Goal: Information Seeking & Learning: Learn about a topic

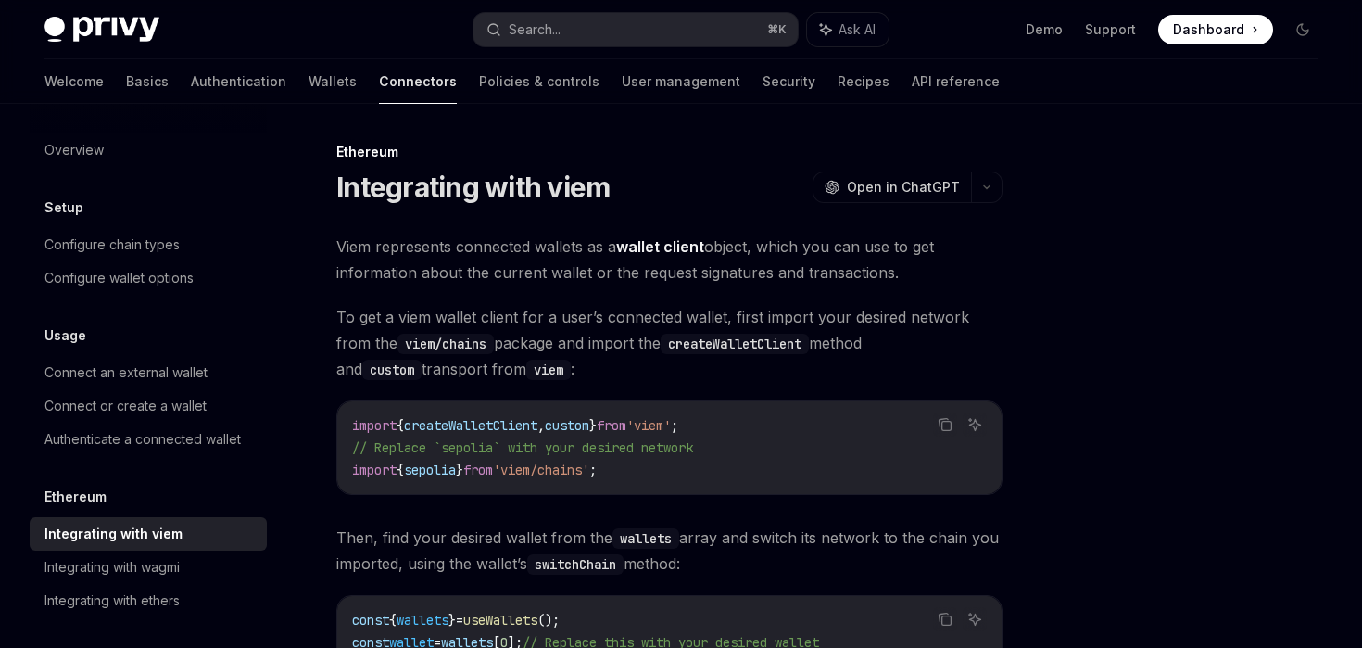
click at [345, 188] on h1 "Integrating with viem" at bounding box center [472, 187] width 273 height 33
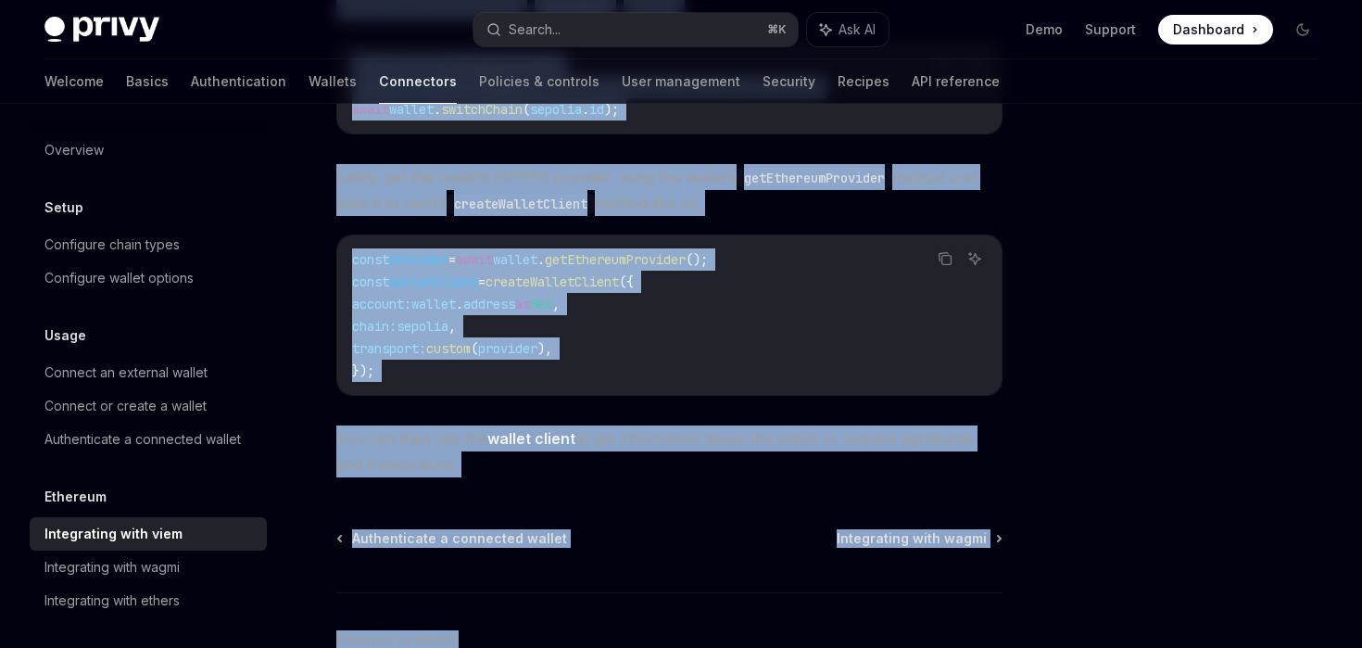
scroll to position [576, 0]
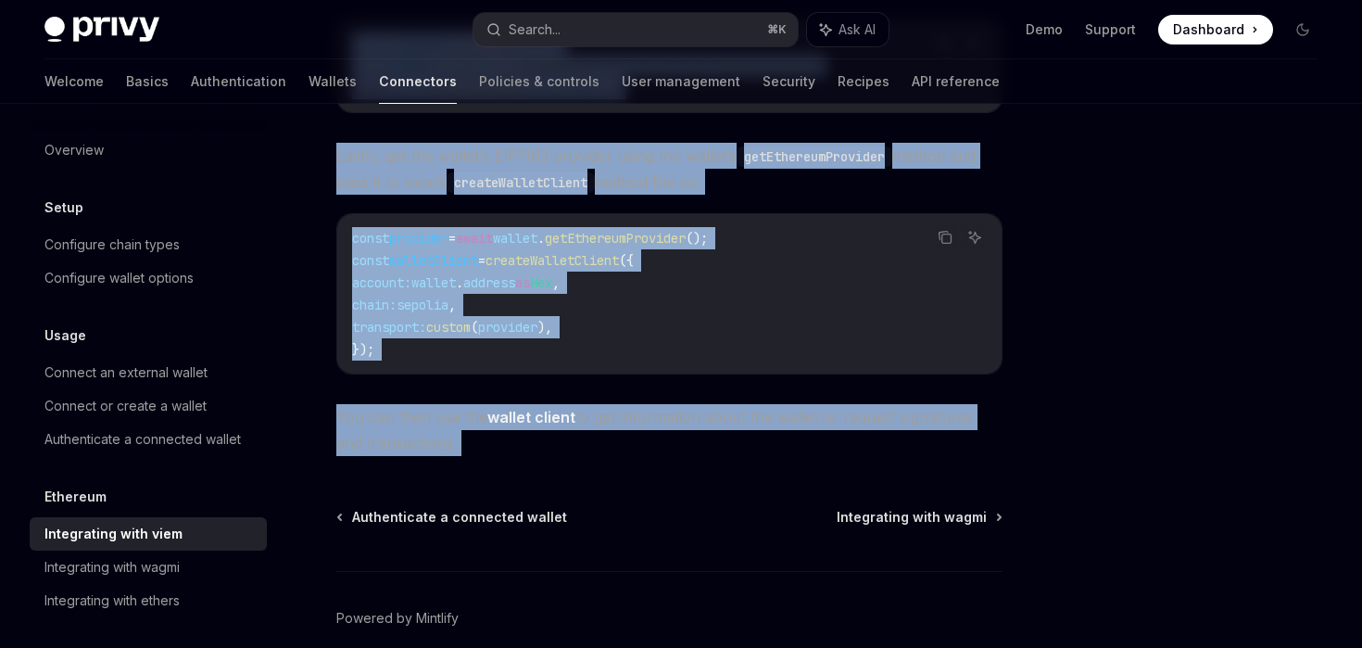
drag, startPoint x: 341, startPoint y: 188, endPoint x: 638, endPoint y: 469, distance: 409.1
click at [638, 469] on div "Ethereum Integrating with viem OpenAI Open in ChatGPT OpenAI Open in ChatGPT Vi…" at bounding box center [495, 147] width 1021 height 1167
copy div "loremipsum dolo sita ConsEC Adip el SeddOEI TempOR Inci ut LaboREE Dolo magnaal…"
click at [699, 335] on code "const provider = await wallet . getEthereumProvider (); const walletClient = cr…" at bounding box center [669, 293] width 635 height 133
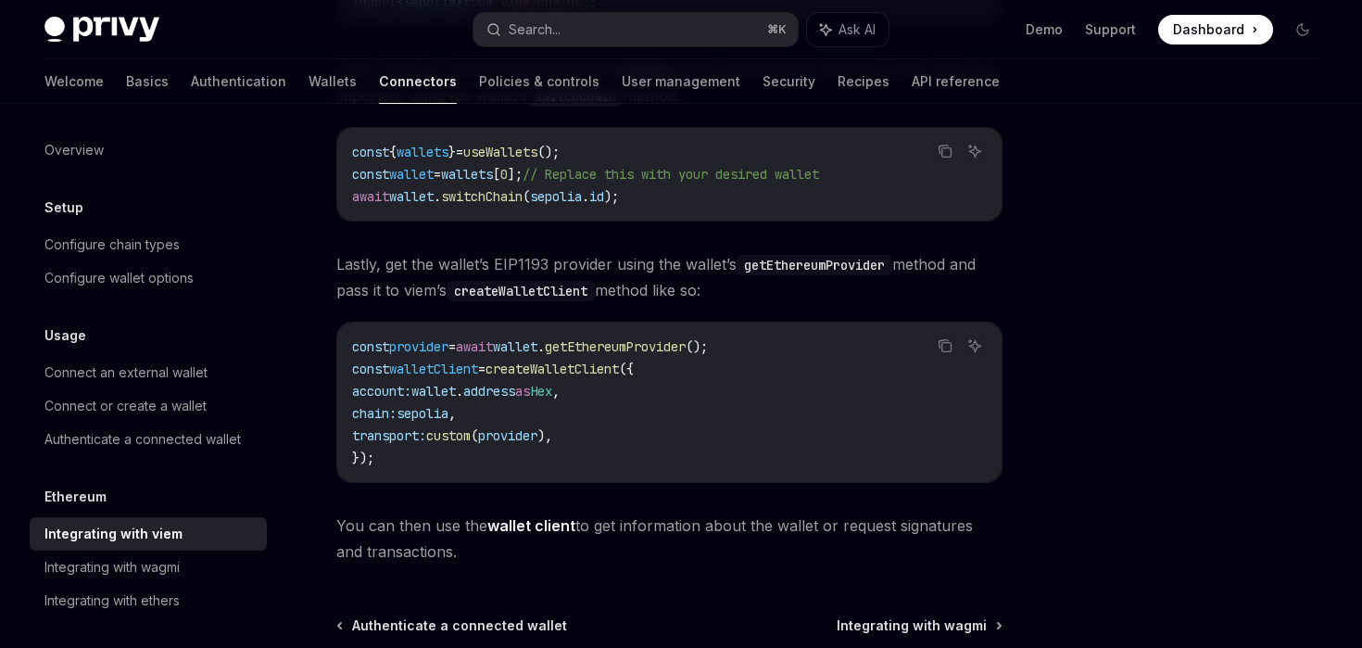
scroll to position [448, 0]
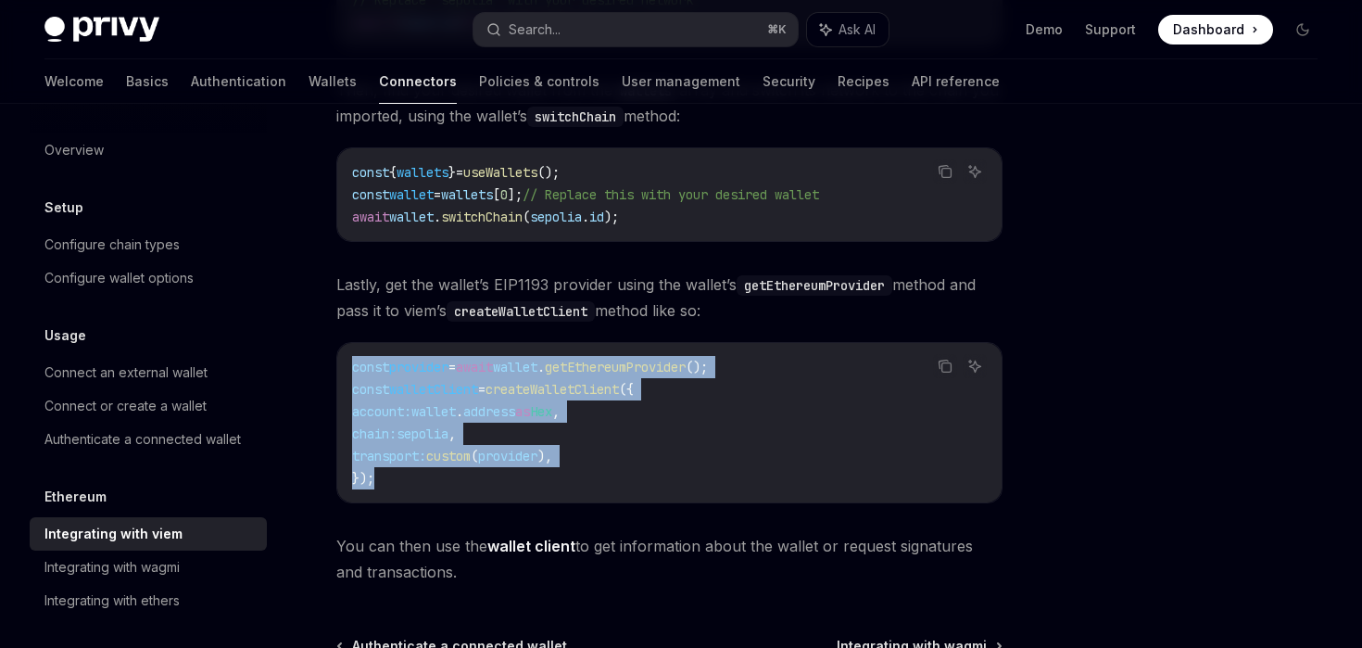
drag, startPoint x: 402, startPoint y: 480, endPoint x: 299, endPoint y: 358, distance: 159.8
click at [299, 358] on div "Ethereum Integrating with viem OpenAI Open in ChatGPT OpenAI Open in ChatGPT Vi…" at bounding box center [495, 276] width 1021 height 1167
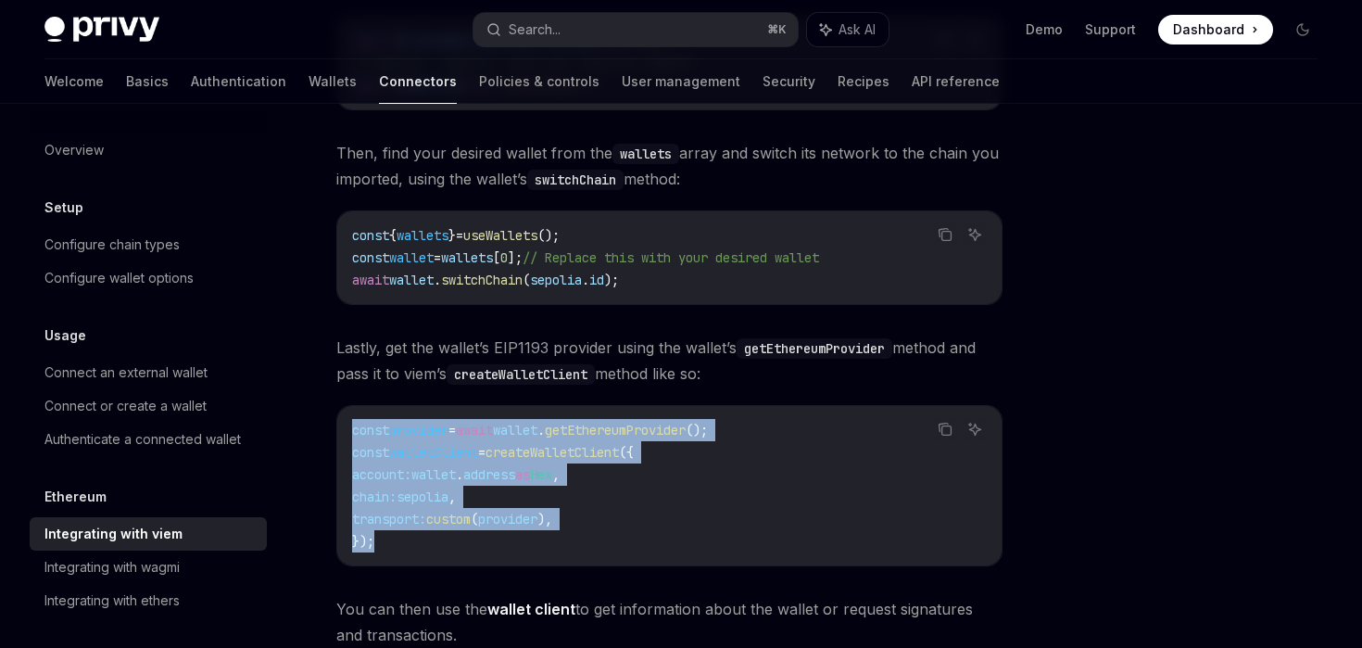
scroll to position [383, 0]
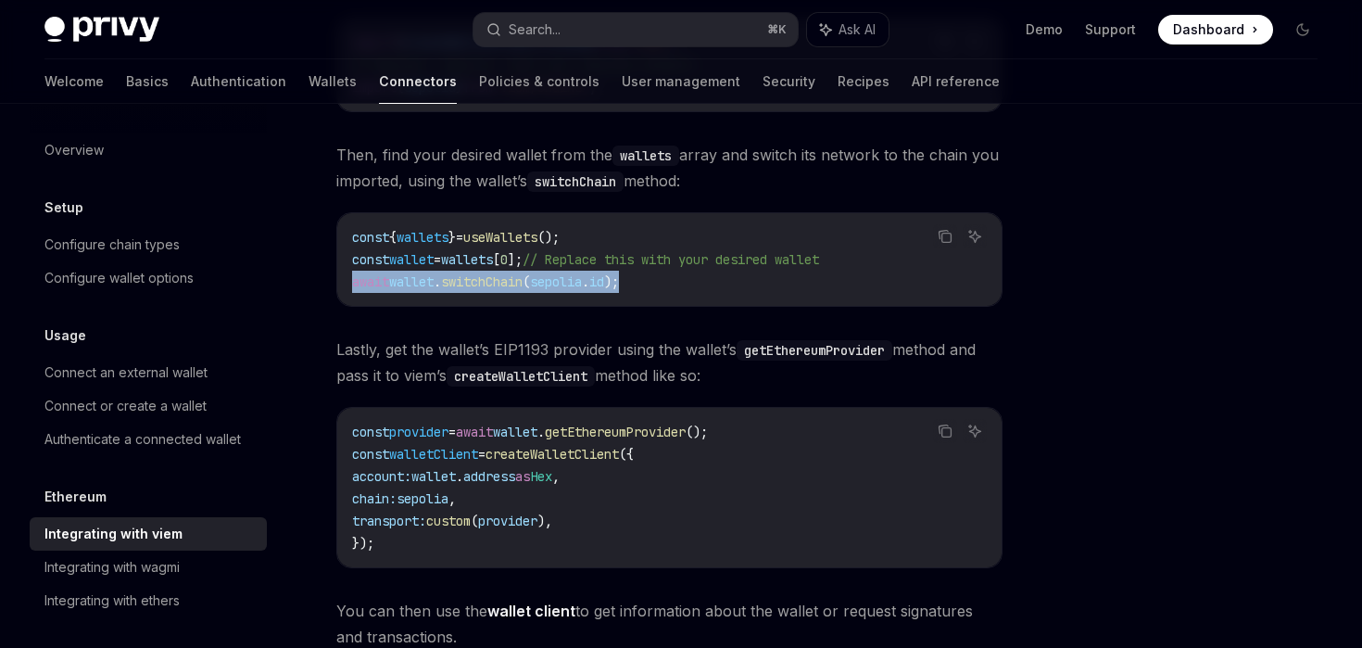
drag, startPoint x: 642, startPoint y: 286, endPoint x: 335, endPoint y: 286, distance: 306.7
click at [336, 286] on div "Copy Ask AI const { wallets } = useWallets (); const wallet = wallets [ 0 ]; //…" at bounding box center [669, 259] width 666 height 95
copy span "await wallet . switchChain ( sepolia . id );"
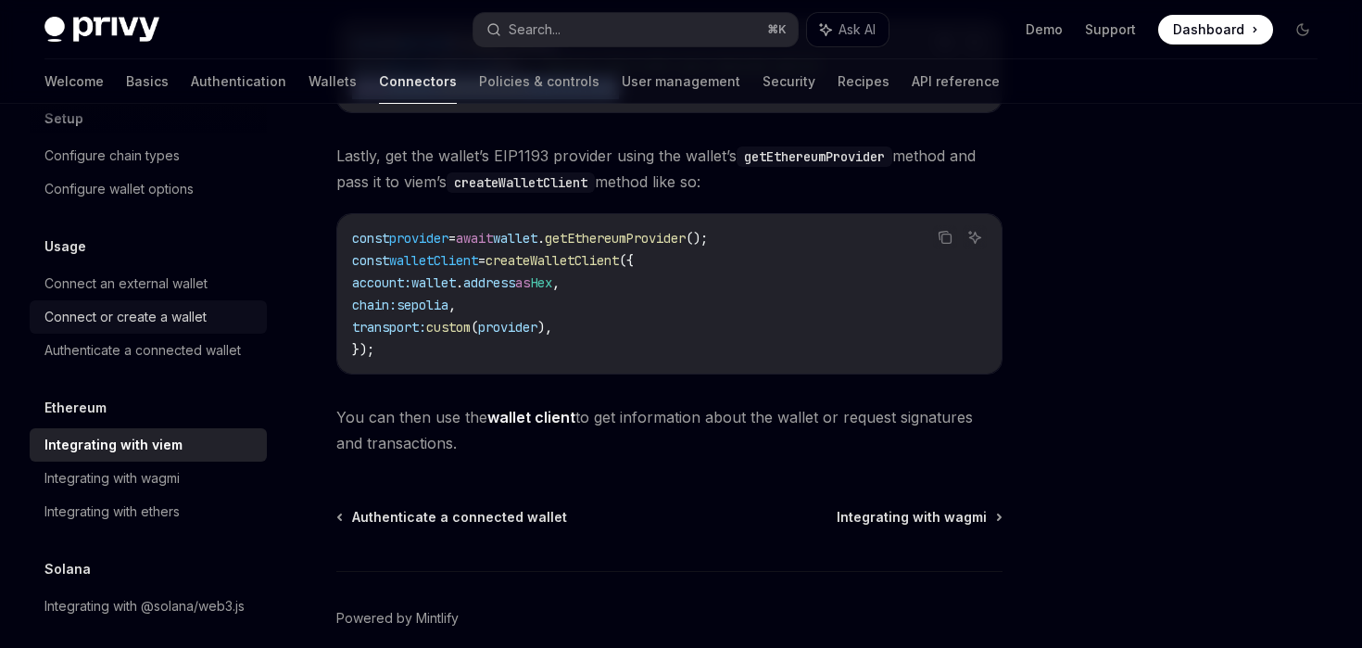
scroll to position [101, 0]
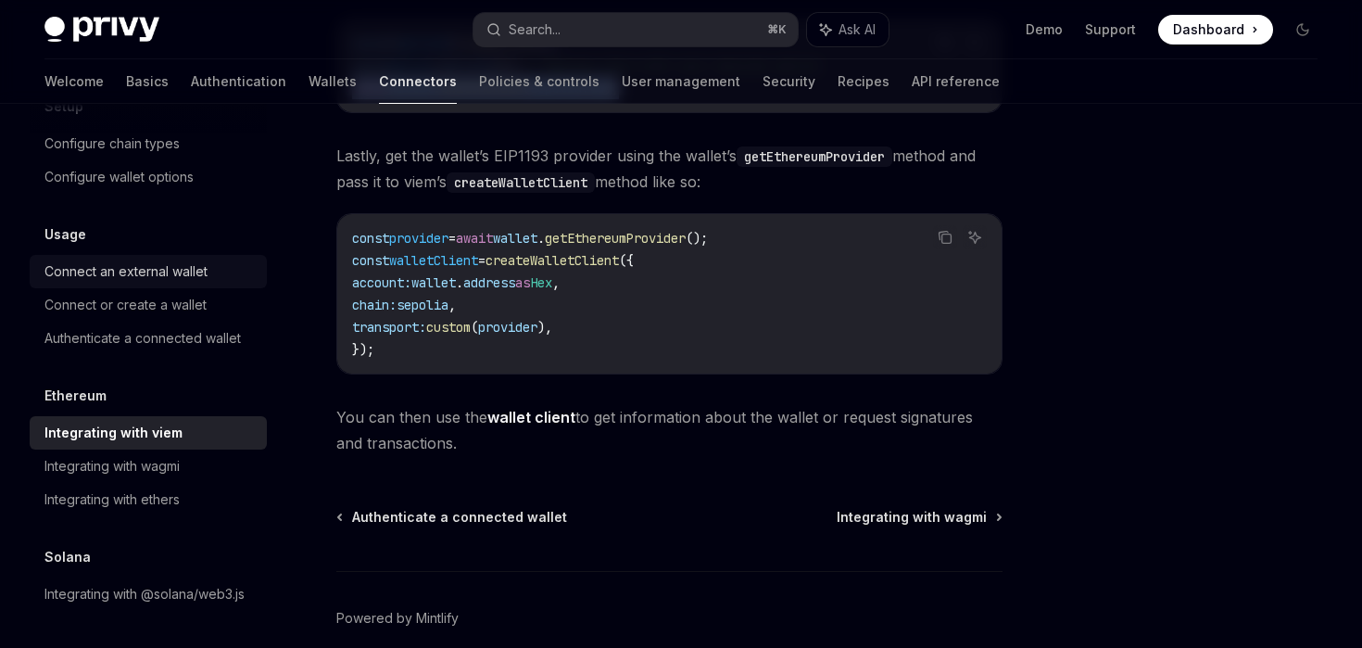
click at [148, 280] on div "Connect an external wallet" at bounding box center [125, 271] width 163 height 22
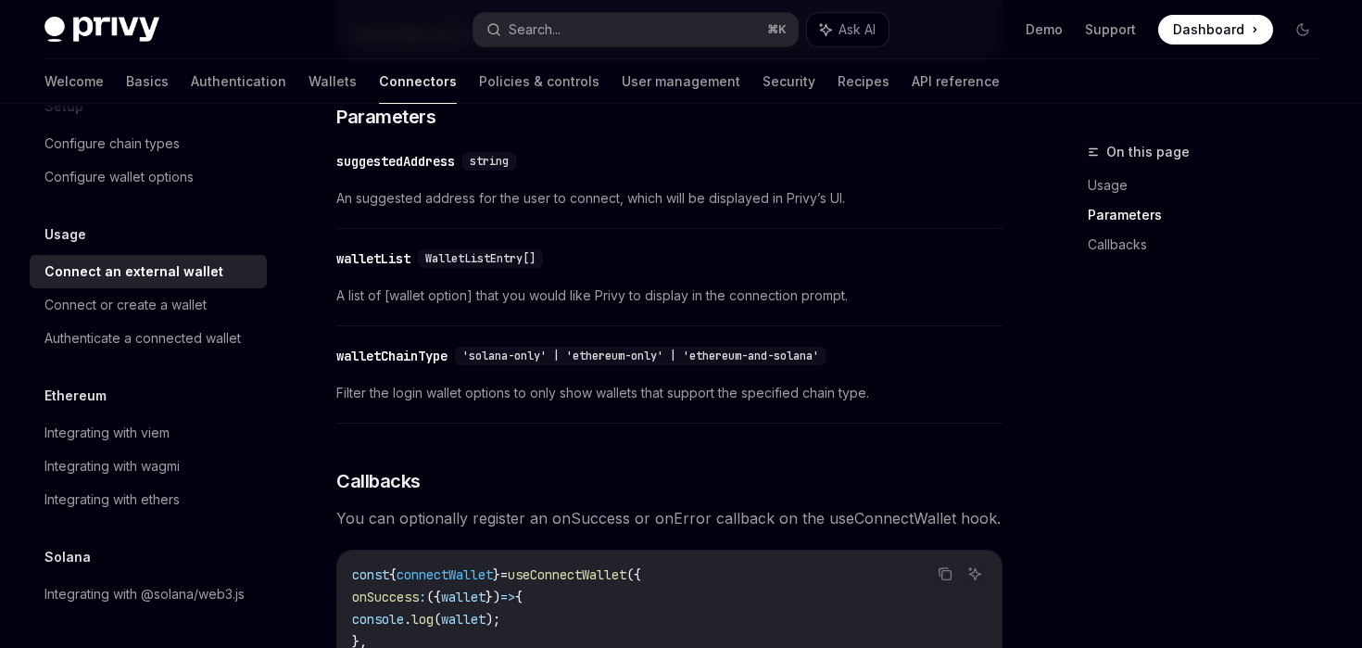
scroll to position [775, 0]
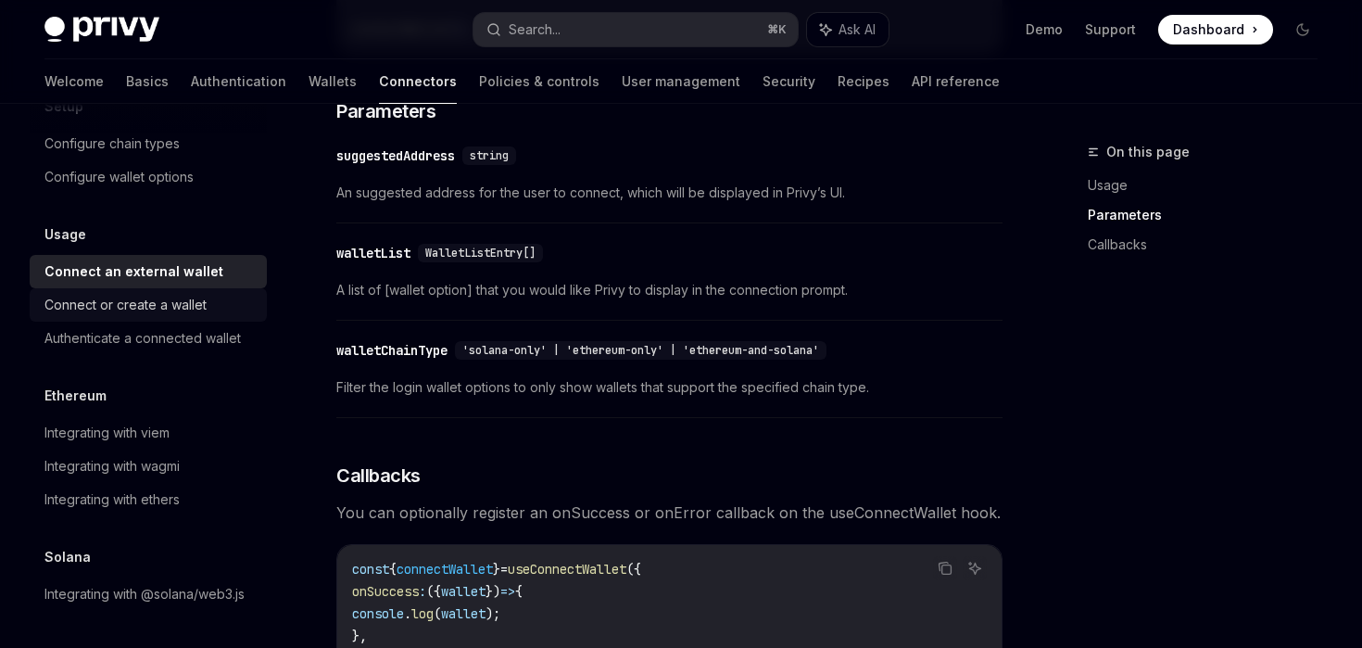
click at [161, 298] on div "Connect or create a wallet" at bounding box center [125, 305] width 162 height 22
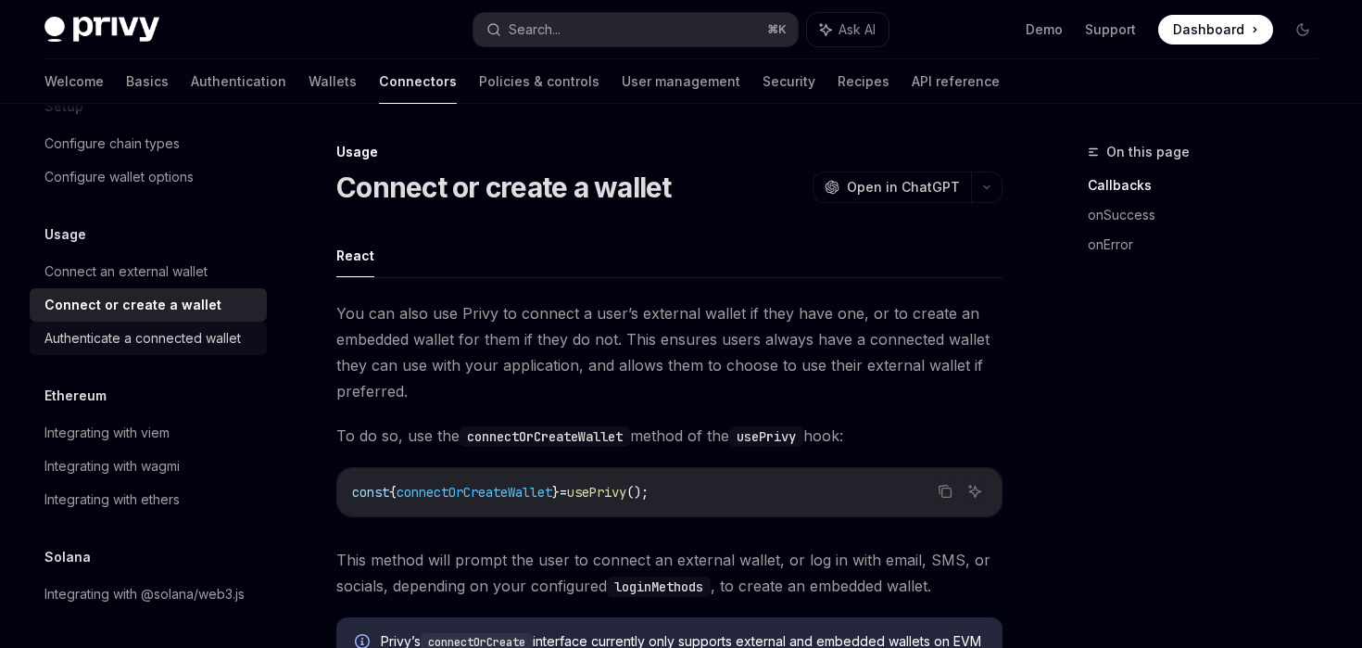
click at [167, 340] on div "Authenticate a connected wallet" at bounding box center [142, 338] width 196 height 22
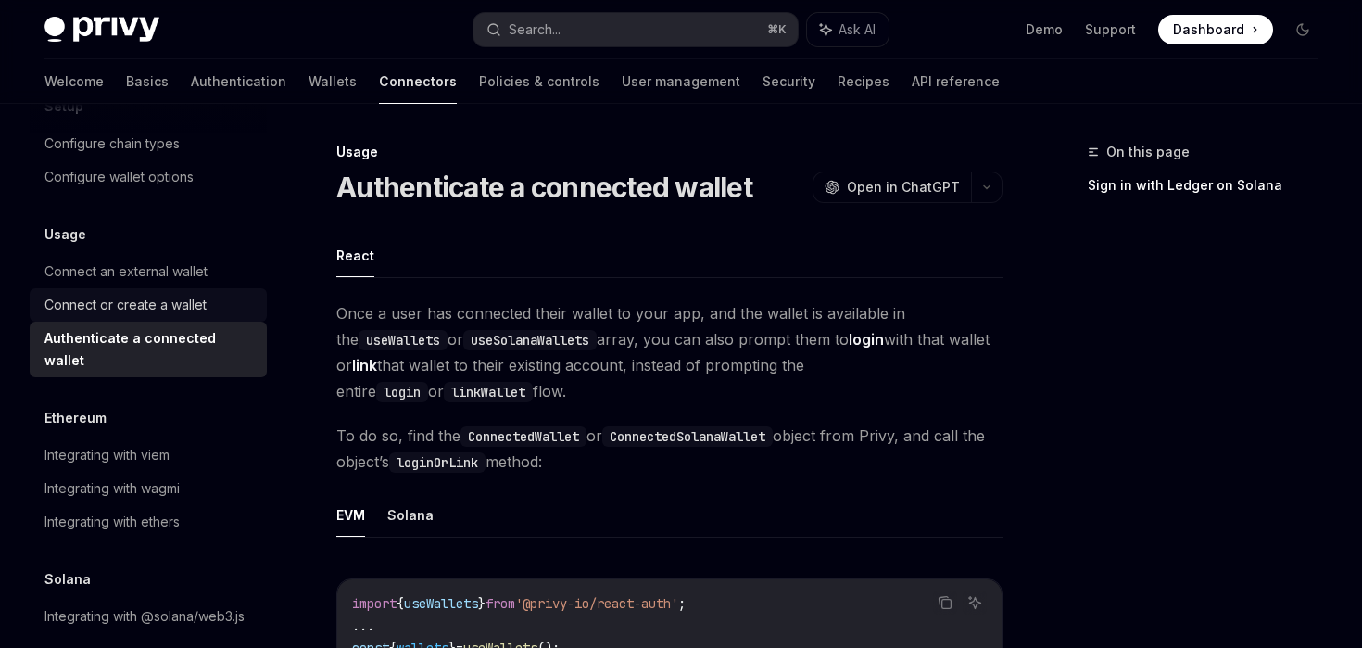
click at [183, 310] on div "Connect or create a wallet" at bounding box center [125, 305] width 162 height 22
type textarea "*"
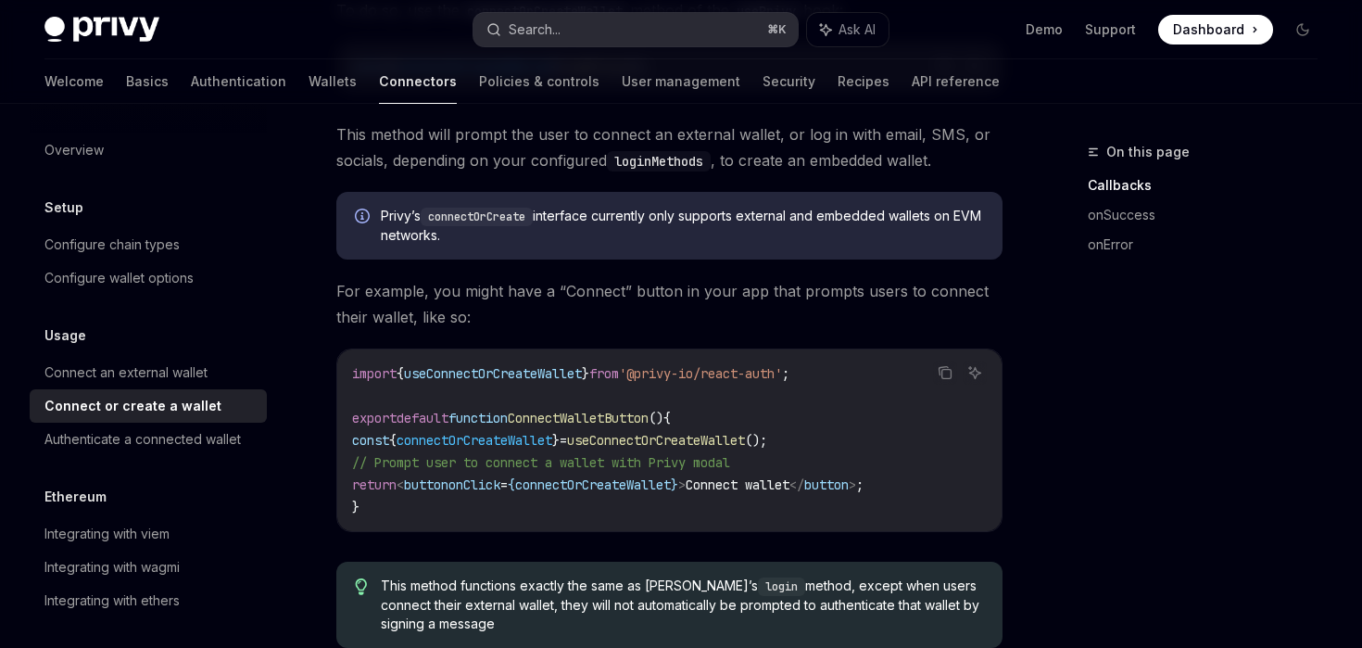
click at [563, 32] on button "Search... ⌘ K" at bounding box center [635, 29] width 323 height 33
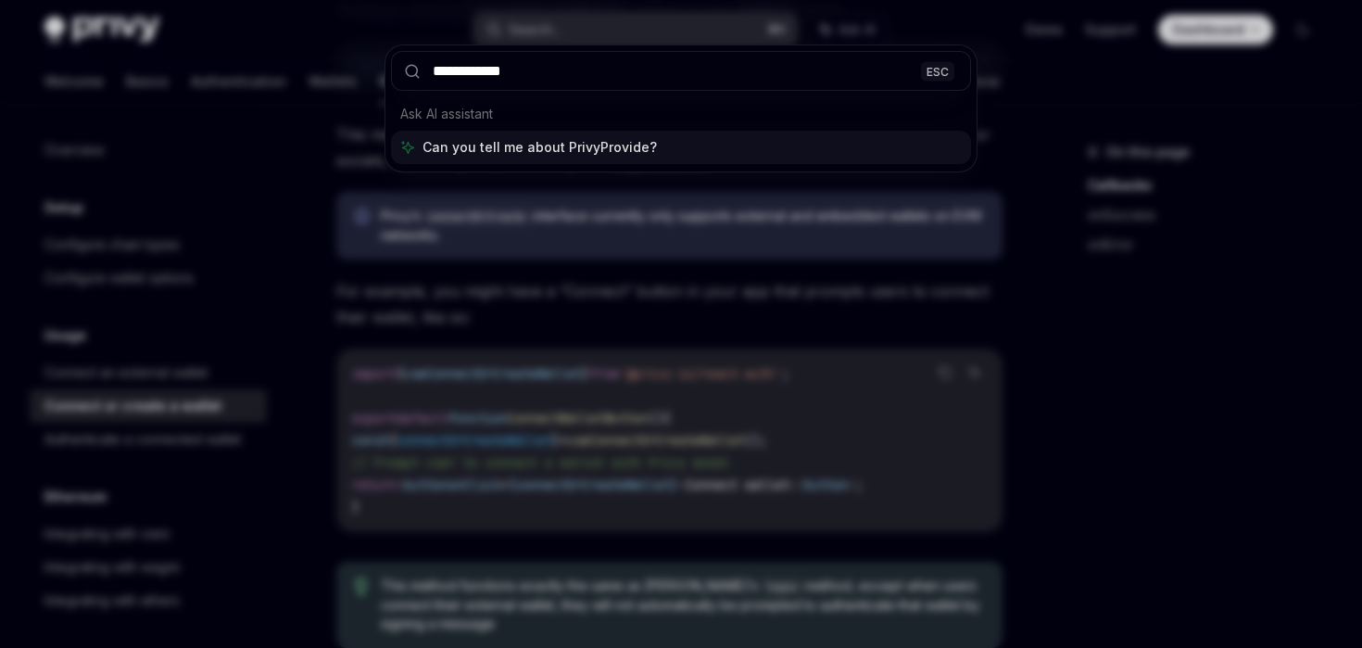
type input "**********"
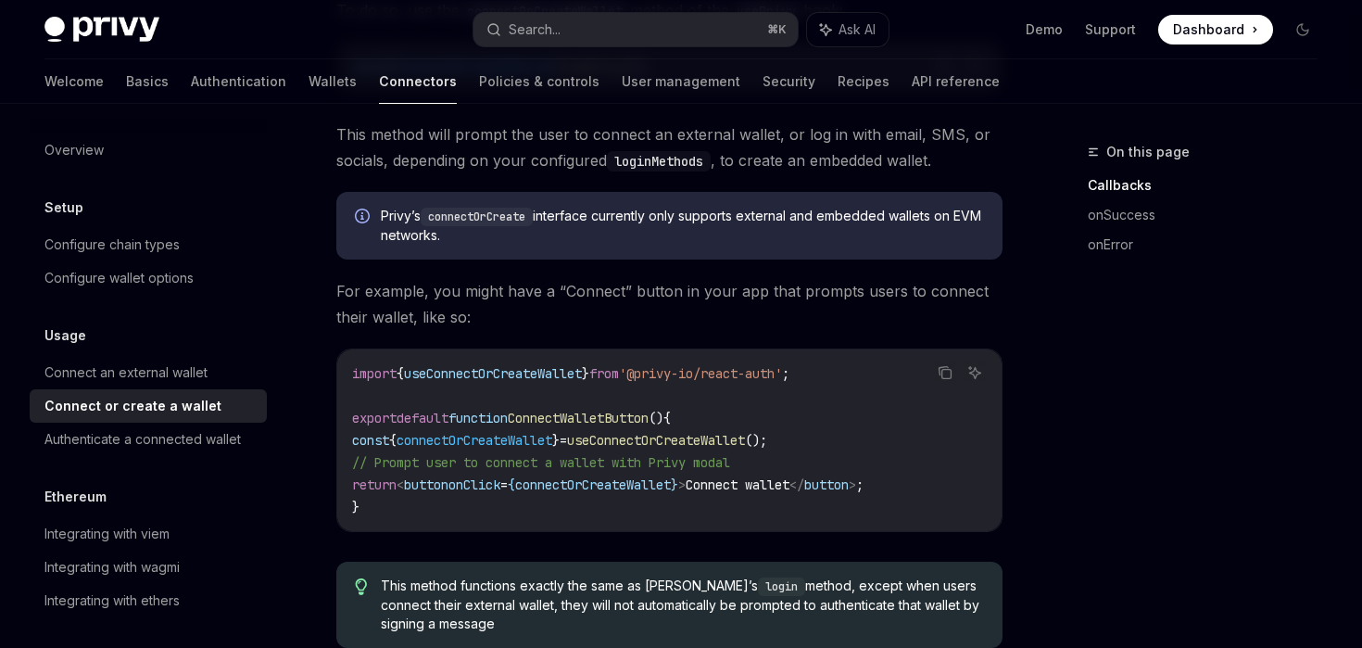
type textarea "*"
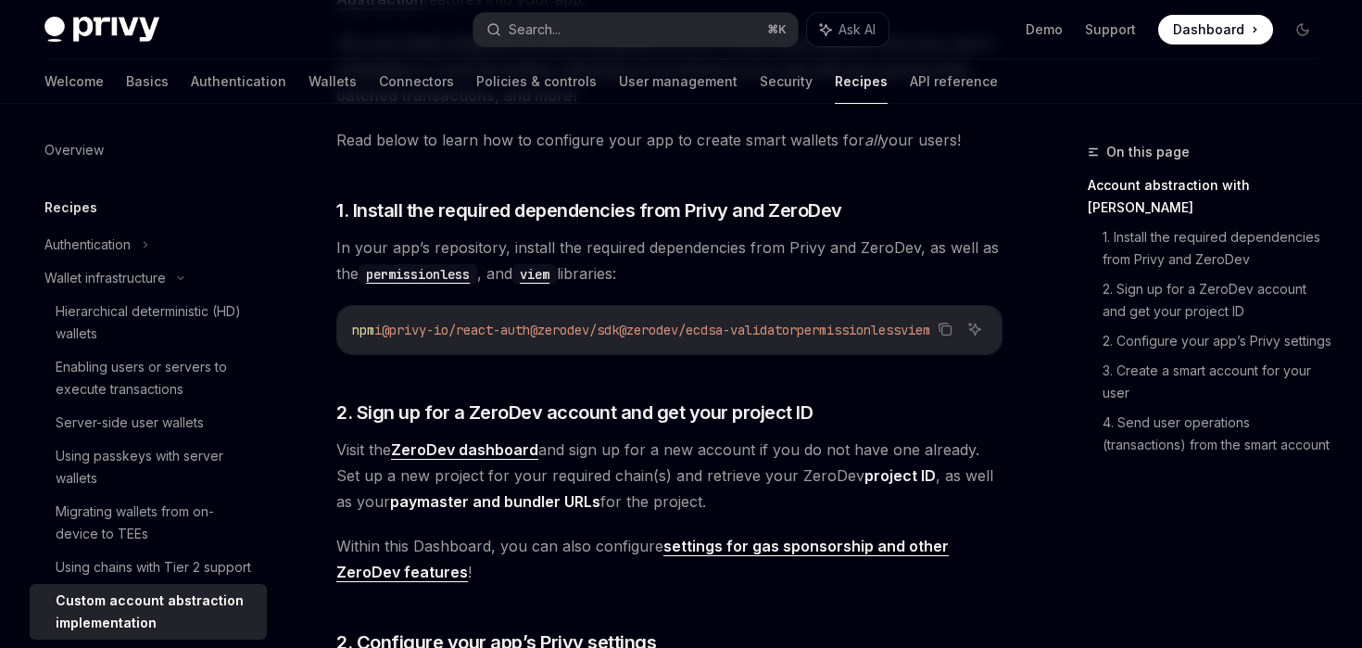
scroll to position [524, 0]
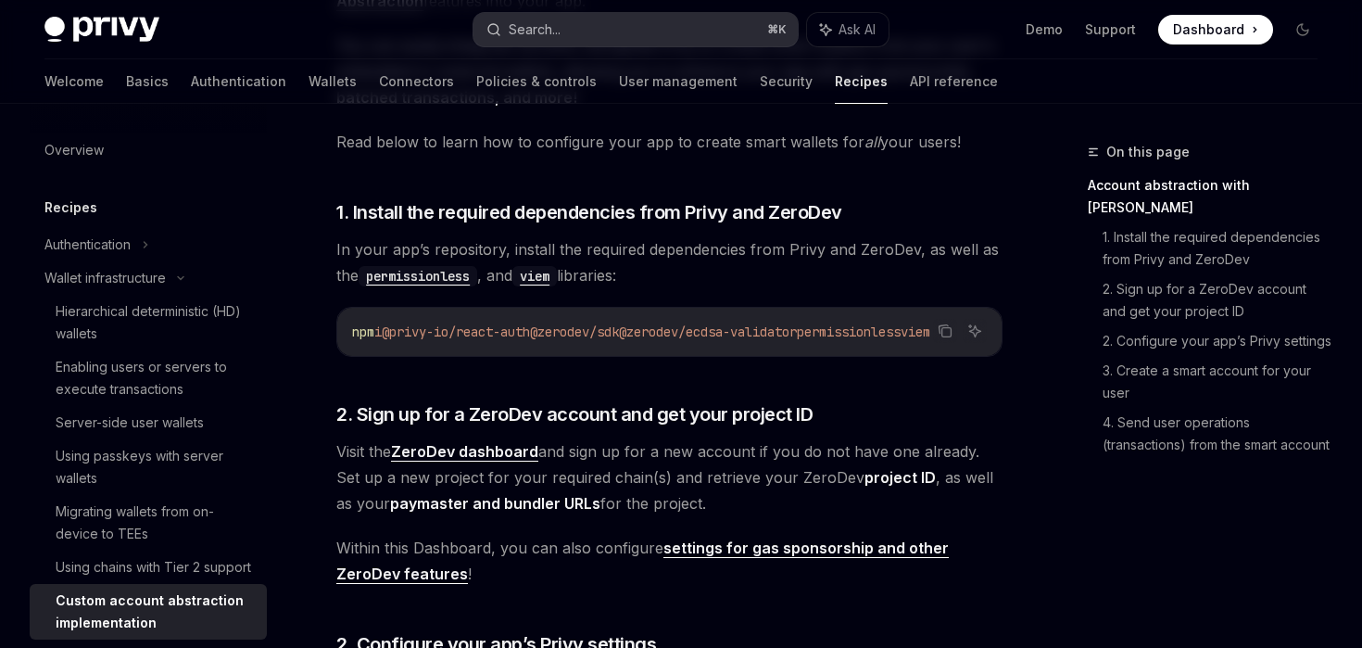
click at [526, 22] on div "Search..." at bounding box center [535, 30] width 52 height 22
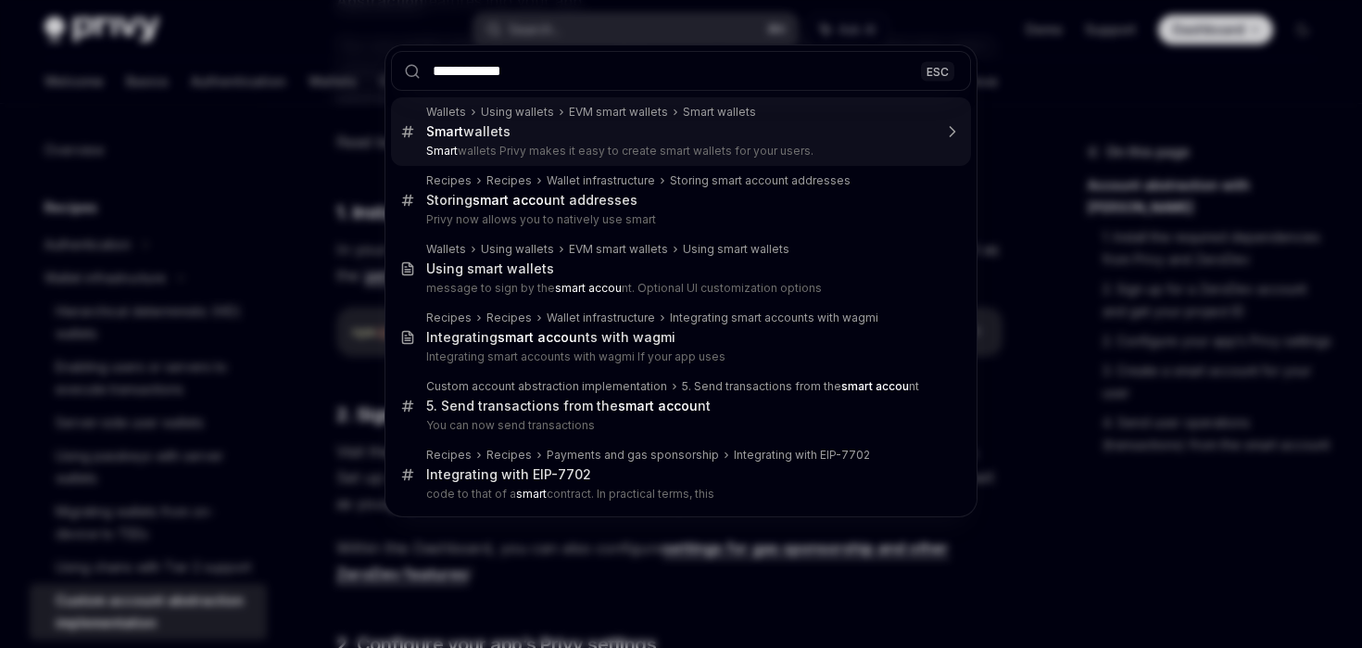
type input "**********"
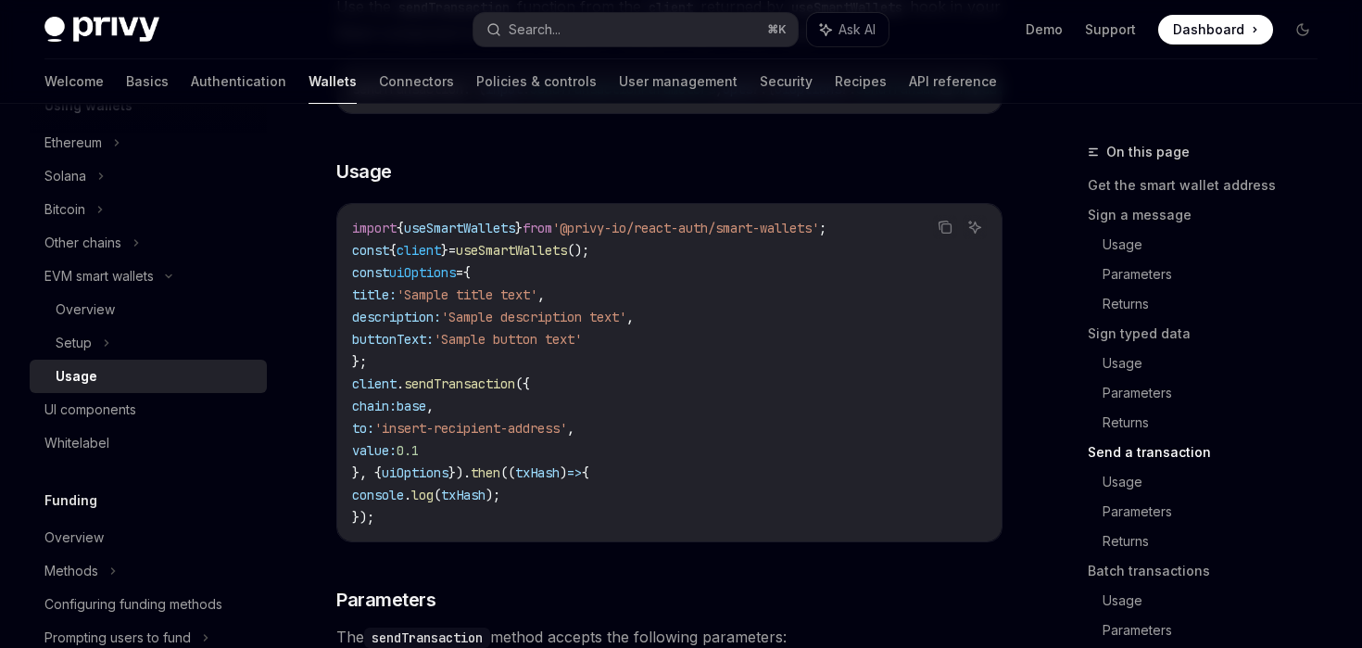
scroll to position [2839, 0]
click at [191, 82] on link "Authentication" at bounding box center [238, 81] width 95 height 44
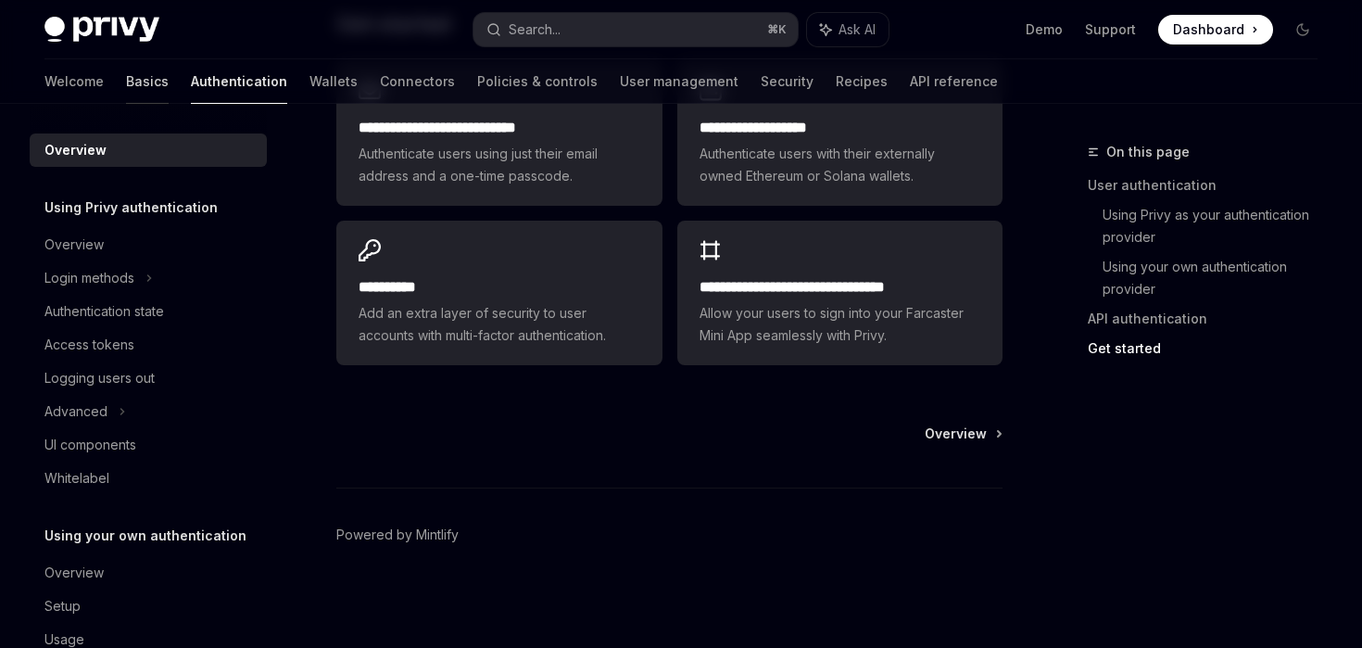
click at [126, 82] on link "Basics" at bounding box center [147, 81] width 43 height 44
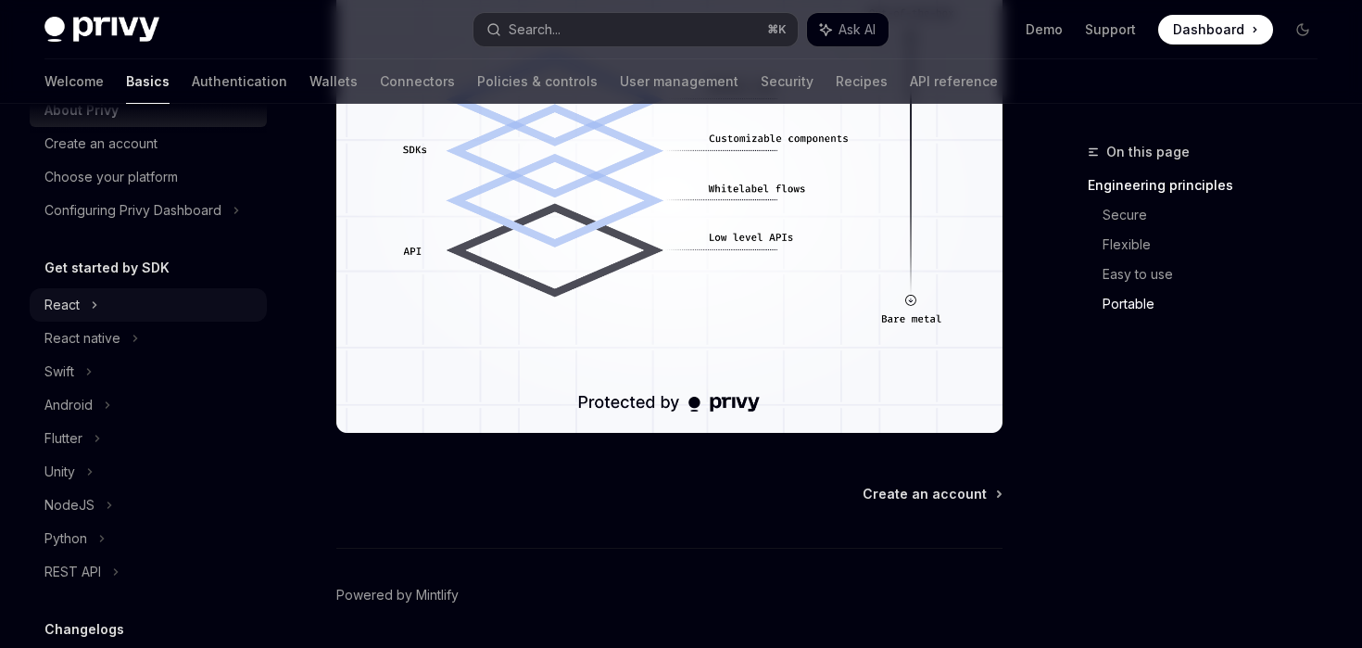
scroll to position [93, 0]
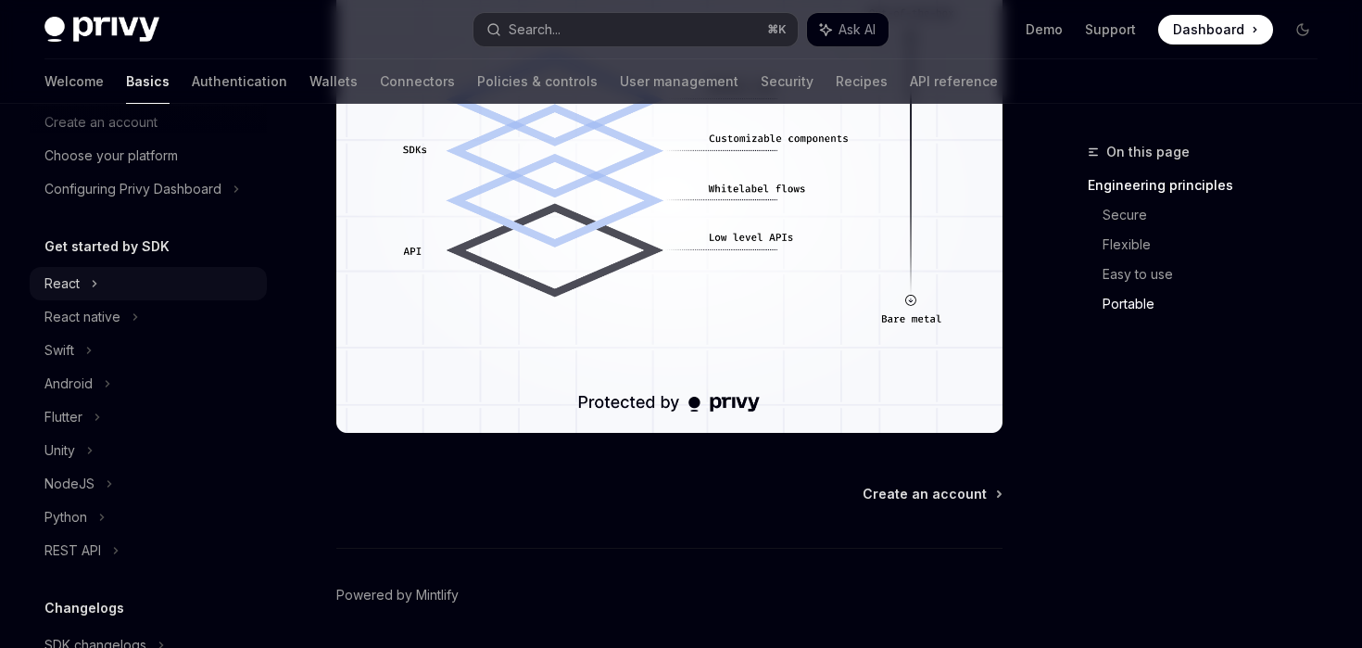
click at [93, 287] on icon at bounding box center [94, 283] width 7 height 22
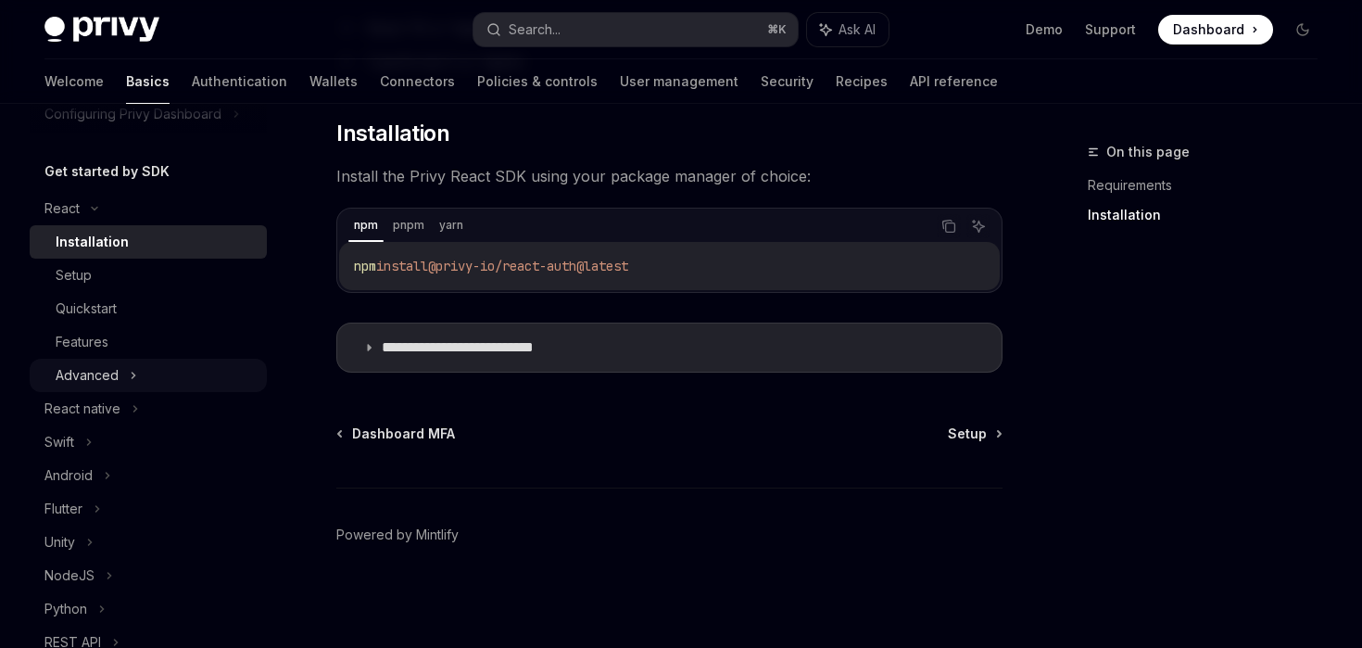
scroll to position [144, 0]
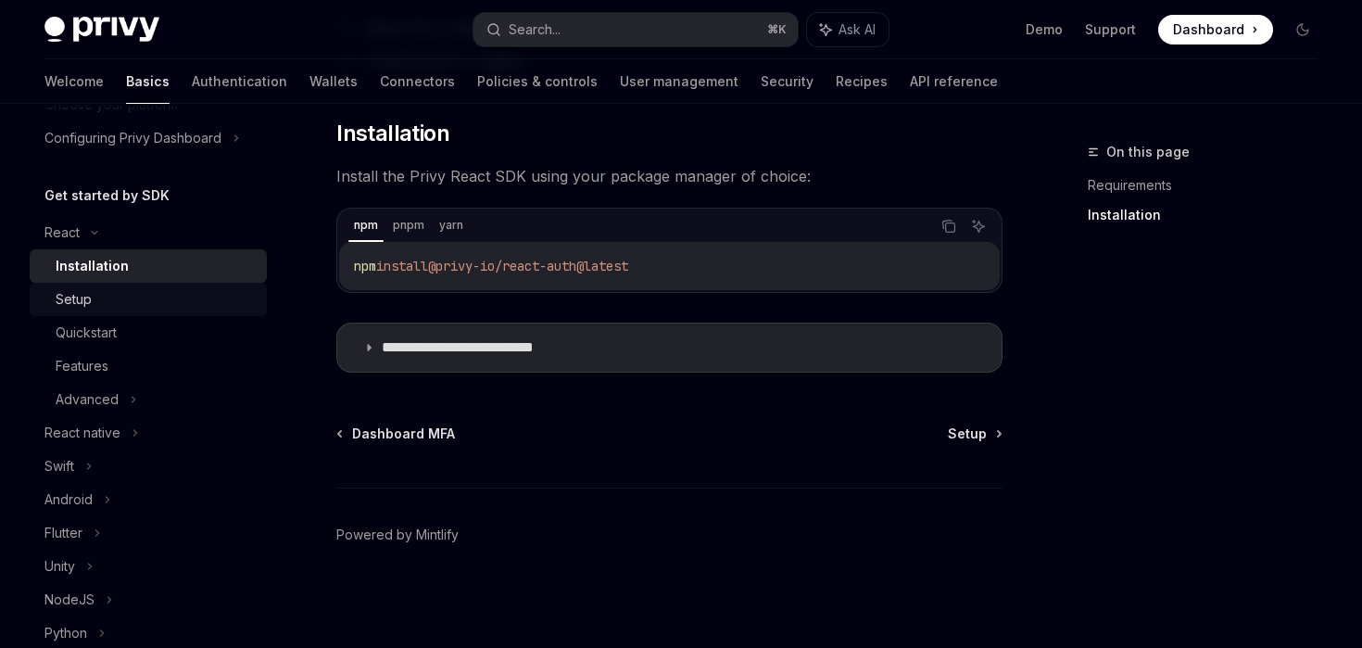
click at [138, 298] on div "Setup" at bounding box center [156, 299] width 200 height 22
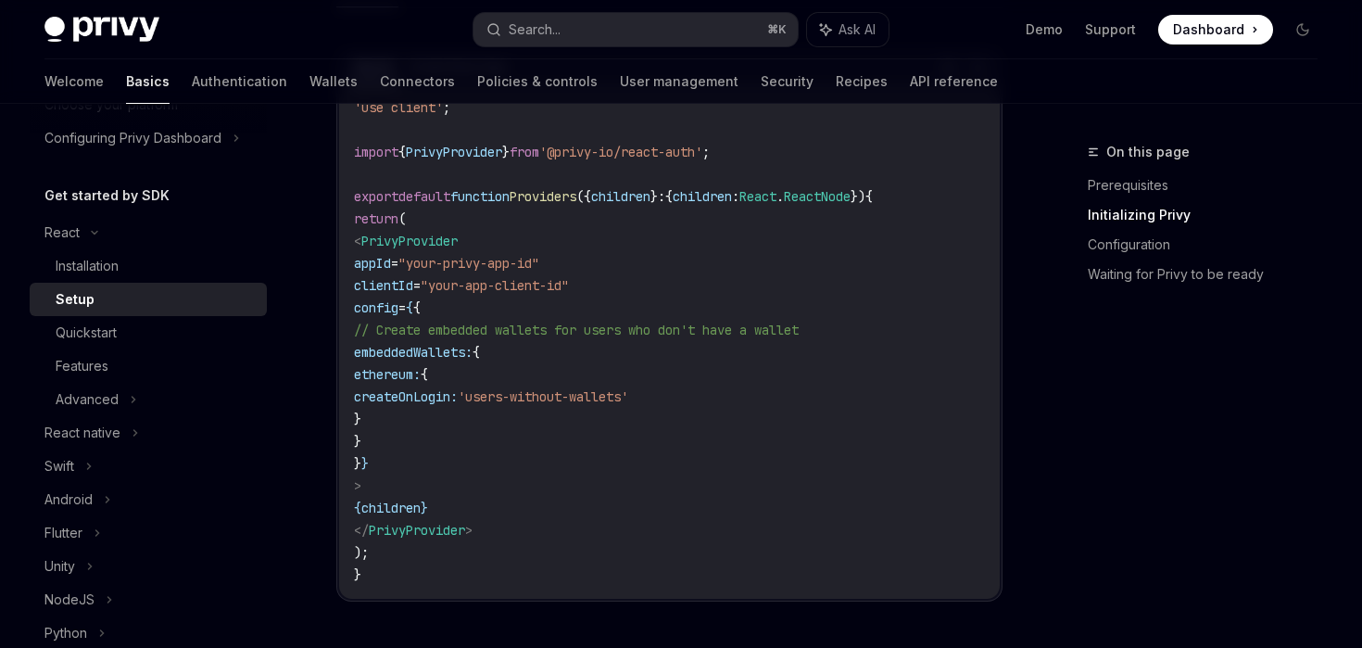
scroll to position [721, 0]
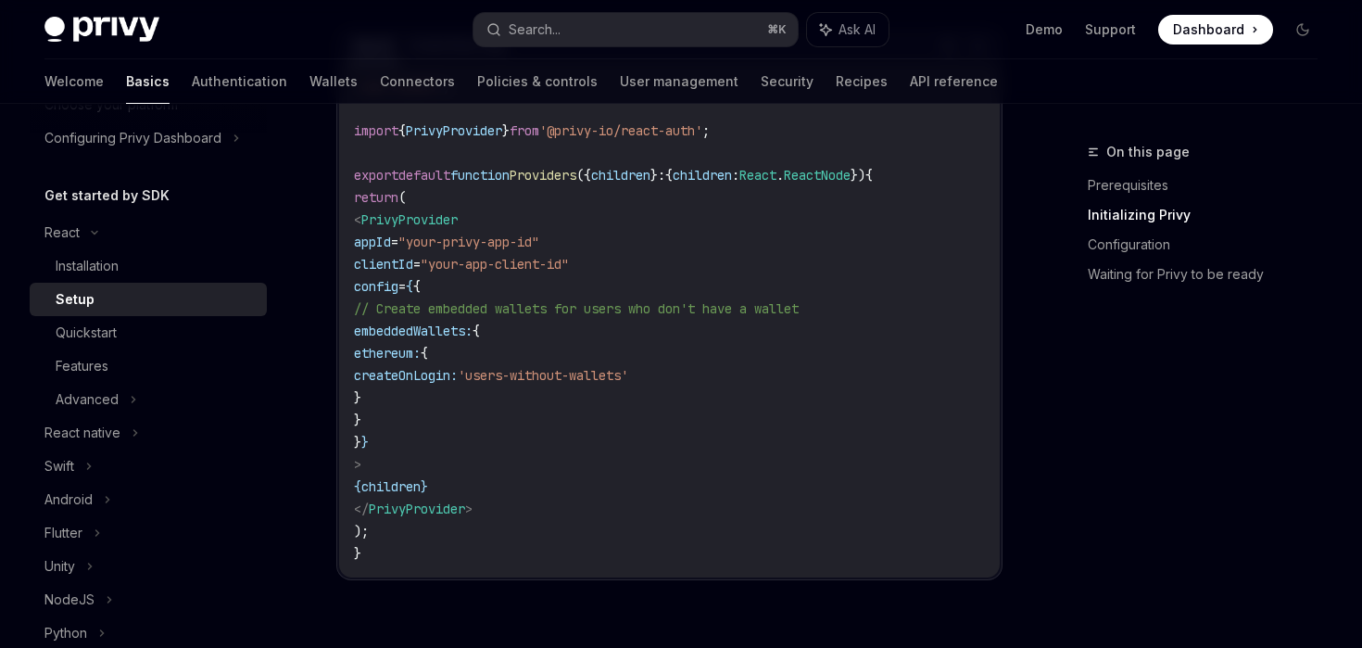
click at [455, 425] on code "'use client' ; import { PrivyProvider } from '@privy-io/react-auth' ; export de…" at bounding box center [669, 319] width 631 height 489
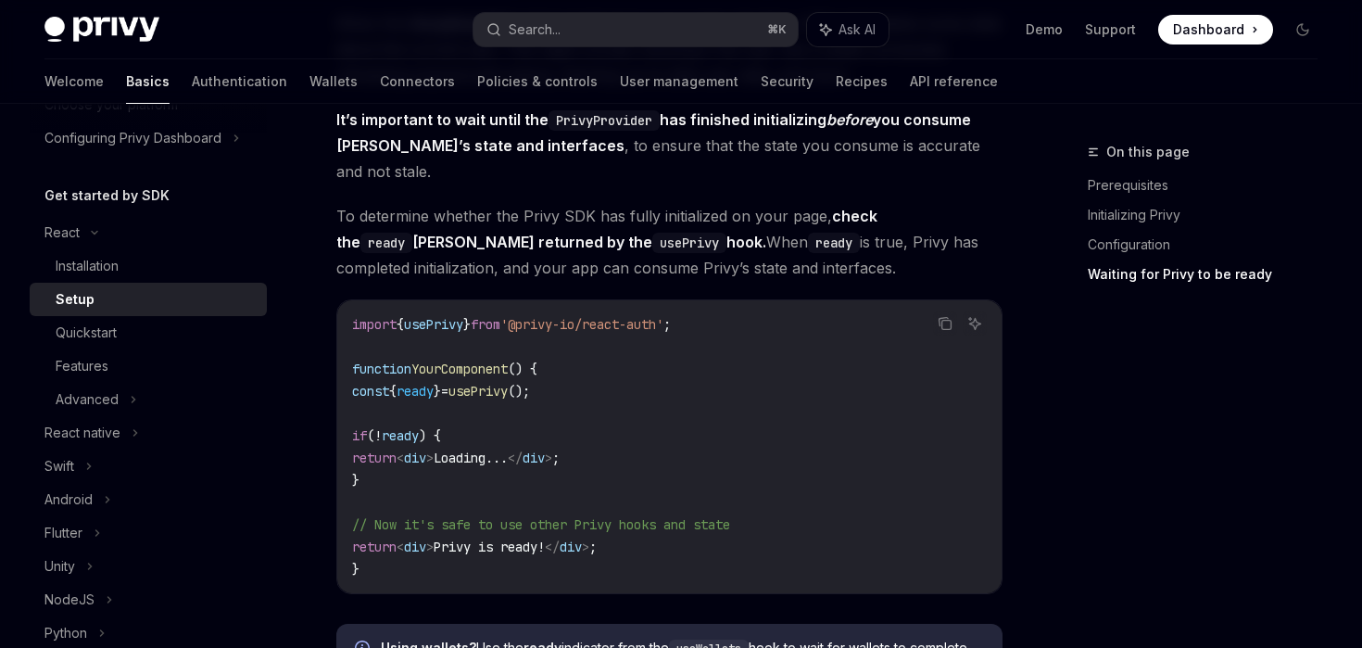
scroll to position [1915, 0]
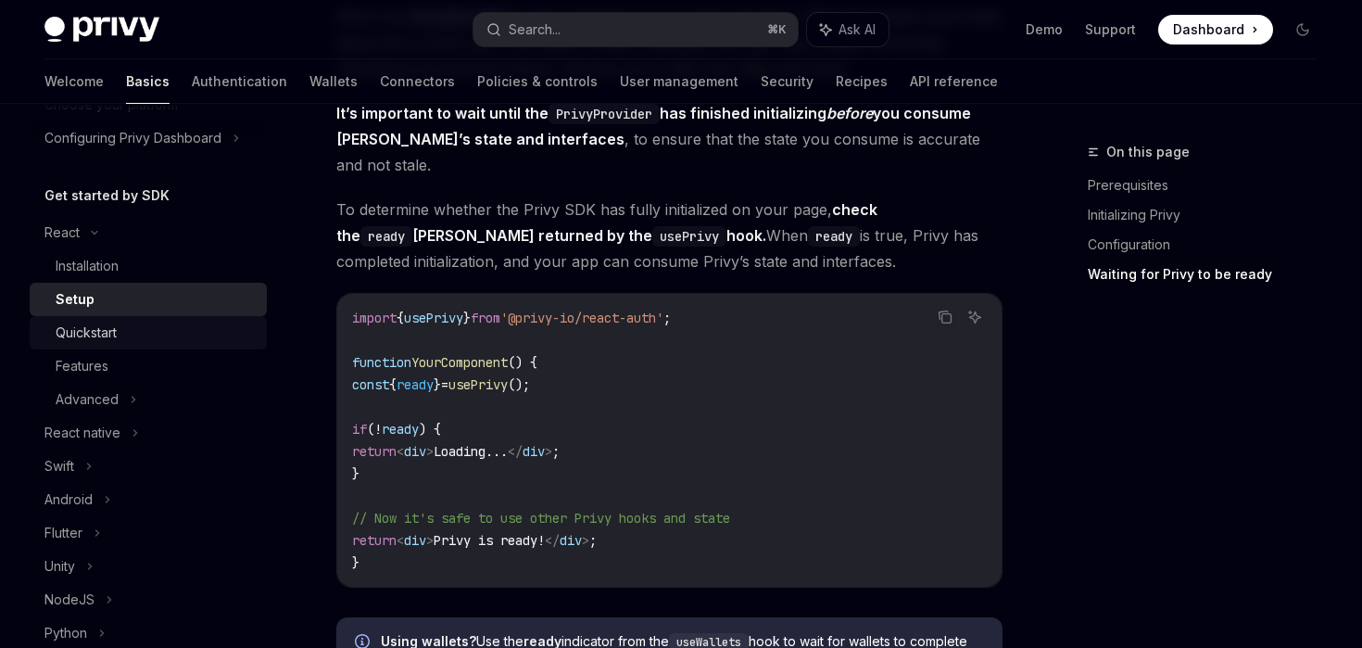
click at [82, 322] on div "Quickstart" at bounding box center [86, 333] width 61 height 22
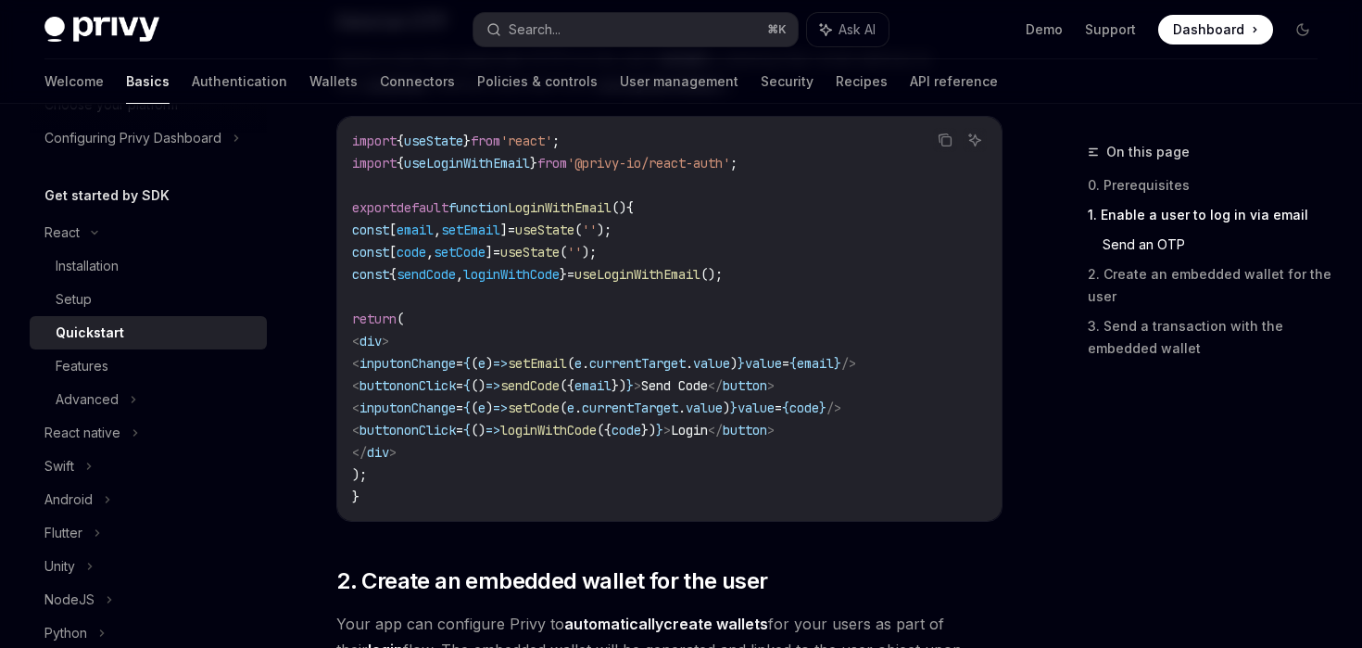
scroll to position [895, 0]
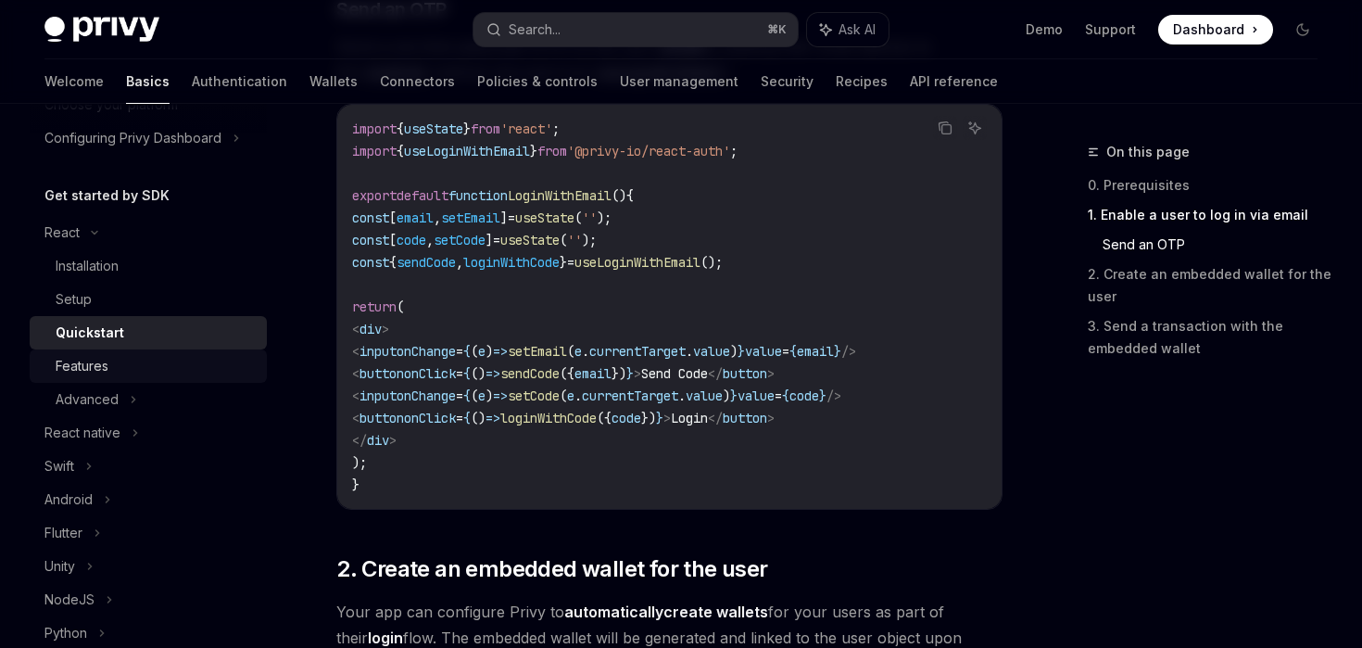
click at [149, 373] on div "Features" at bounding box center [156, 366] width 200 height 22
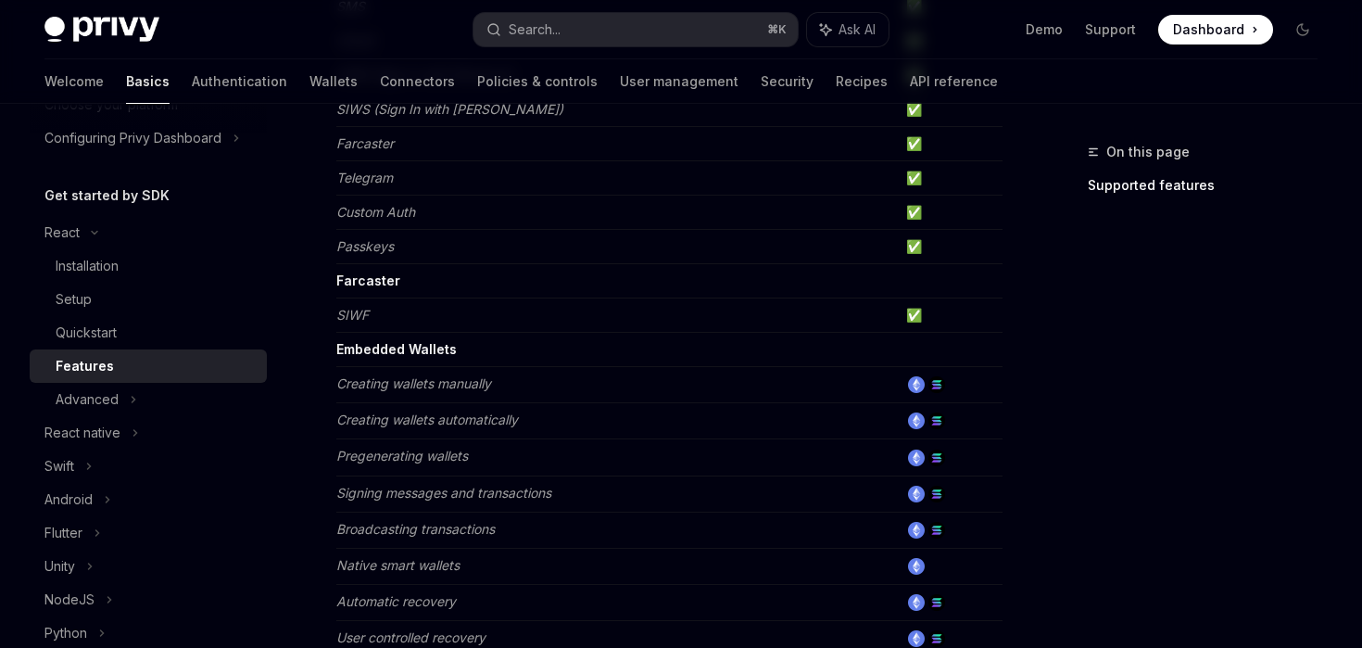
scroll to position [391, 0]
click at [394, 344] on strong "Embedded Wallets" at bounding box center [396, 348] width 120 height 16
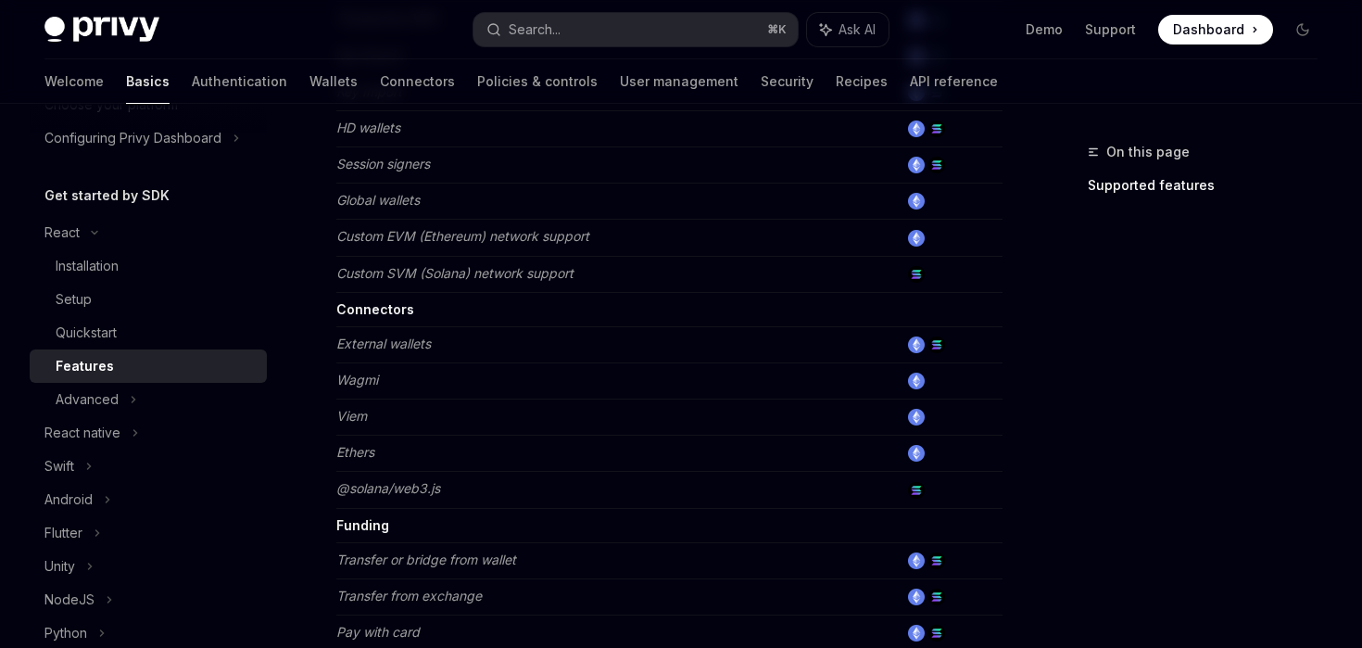
scroll to position [1077, 0]
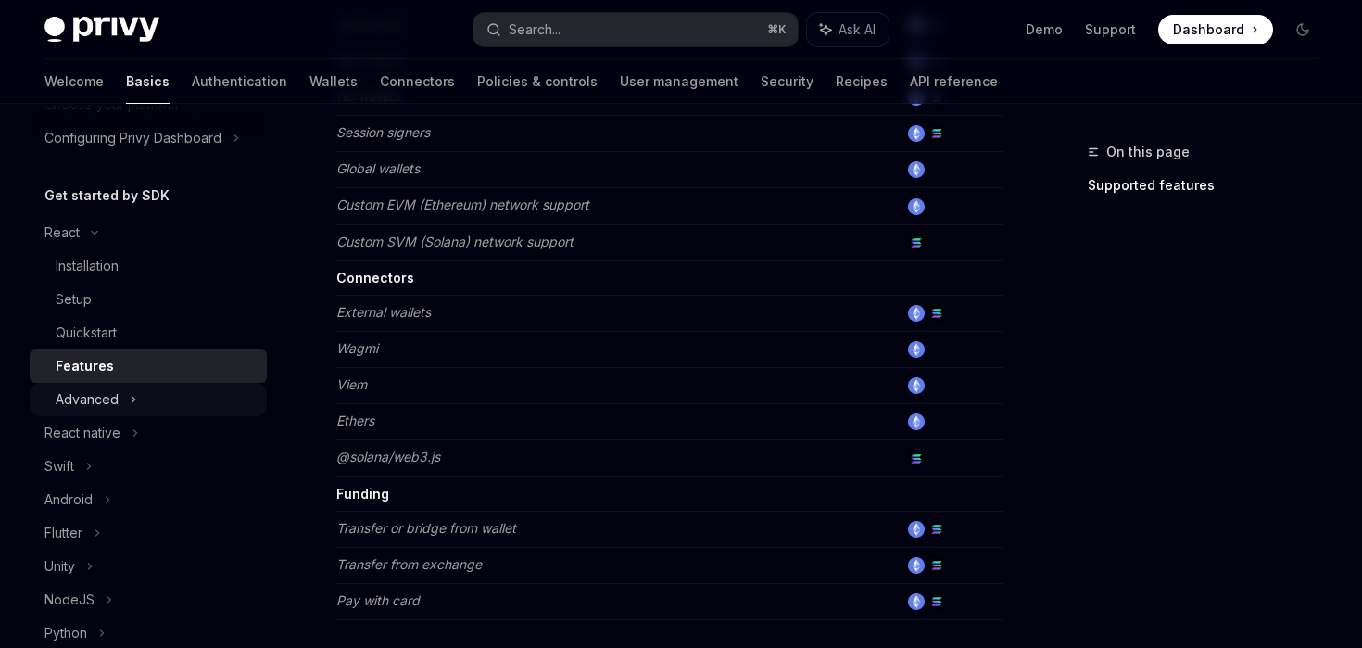
click at [134, 400] on icon at bounding box center [133, 399] width 7 height 22
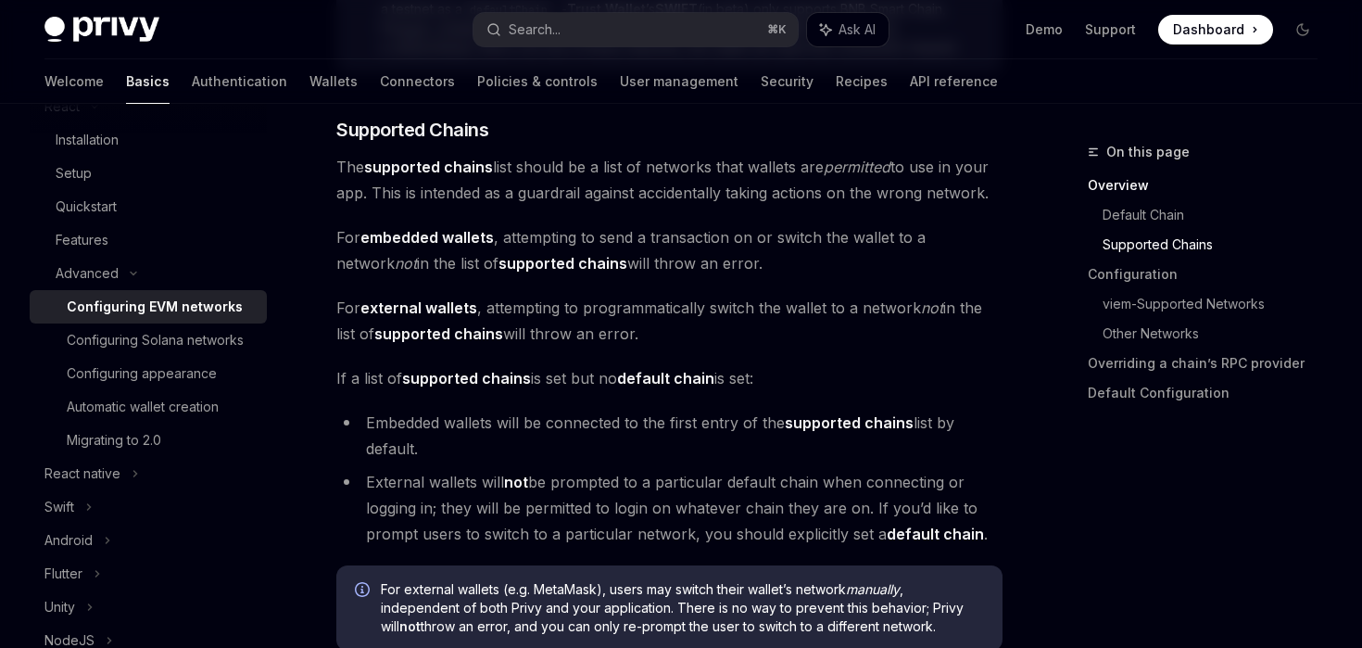
scroll to position [1359, 0]
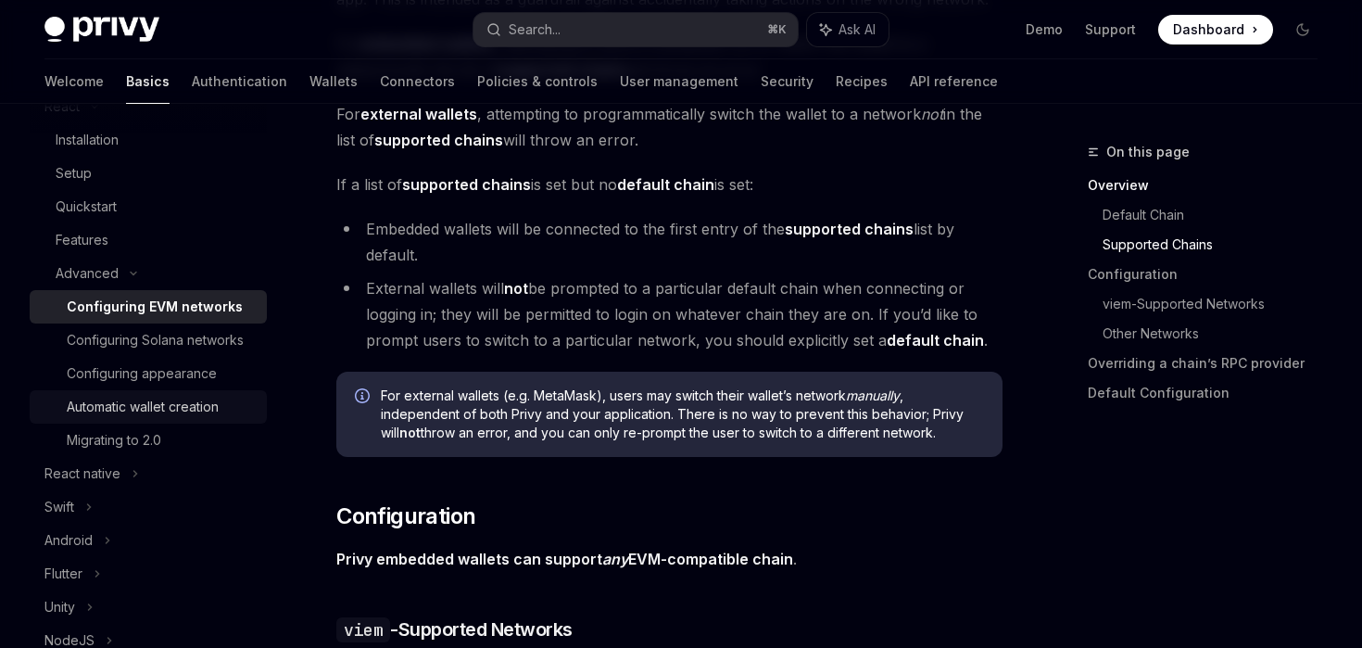
click at [219, 399] on div "Automatic wallet creation" at bounding box center [143, 407] width 152 height 22
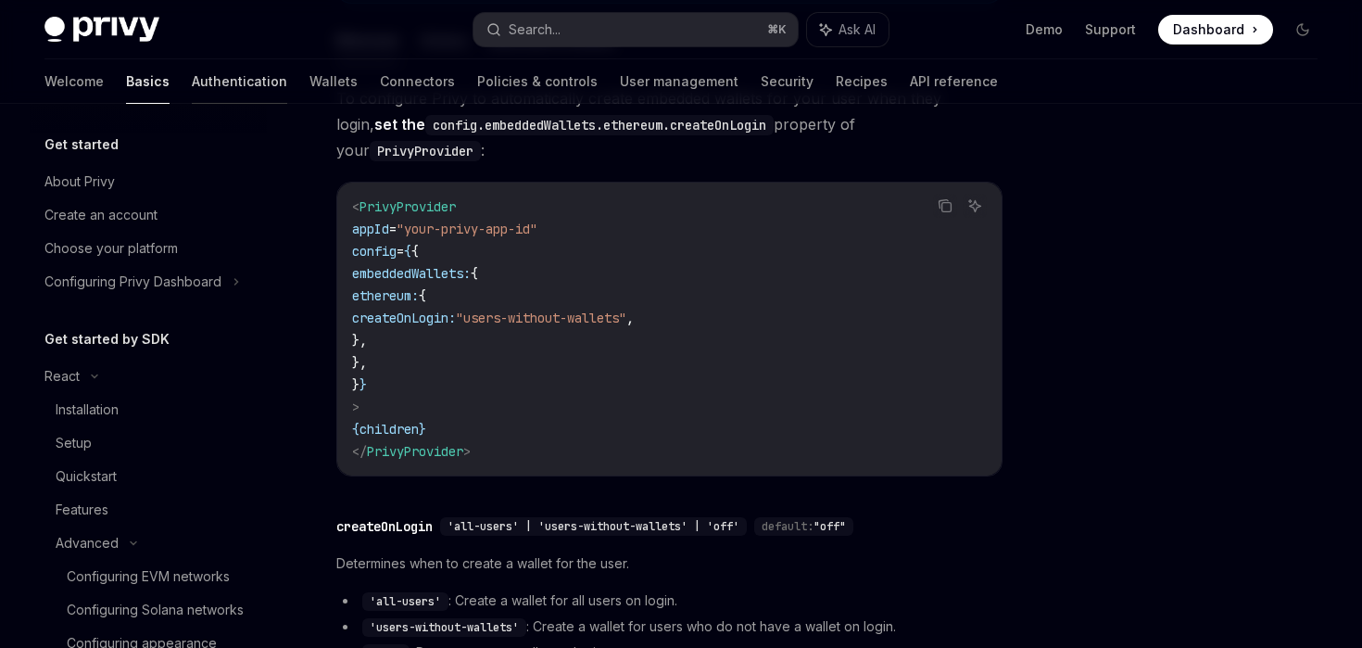
click at [192, 84] on link "Authentication" at bounding box center [239, 81] width 95 height 44
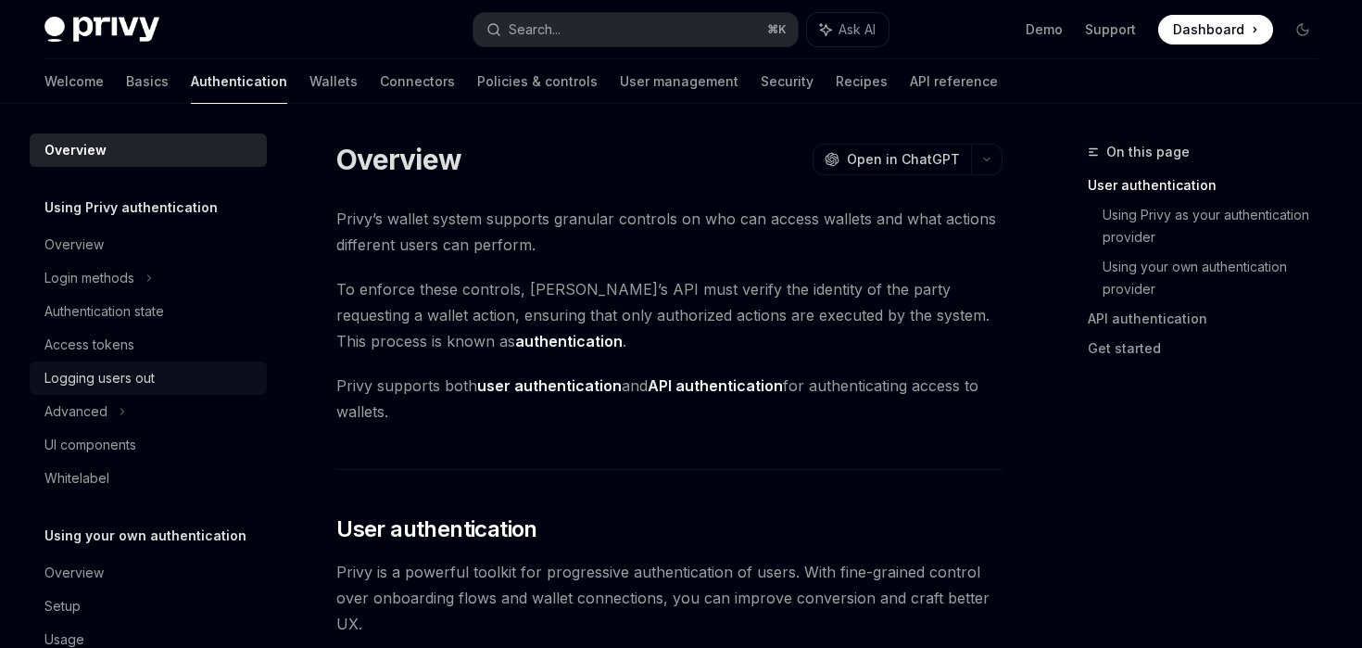
scroll to position [45, 0]
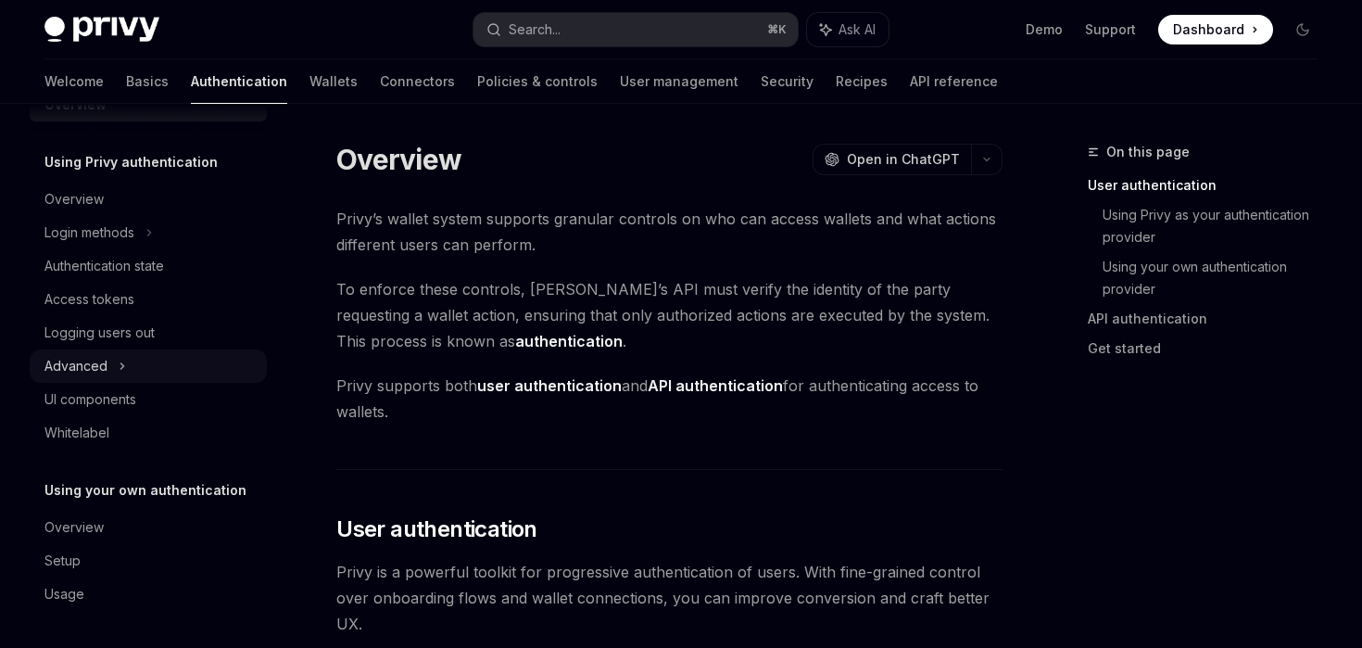
click at [115, 365] on div "Advanced" at bounding box center [148, 365] width 237 height 33
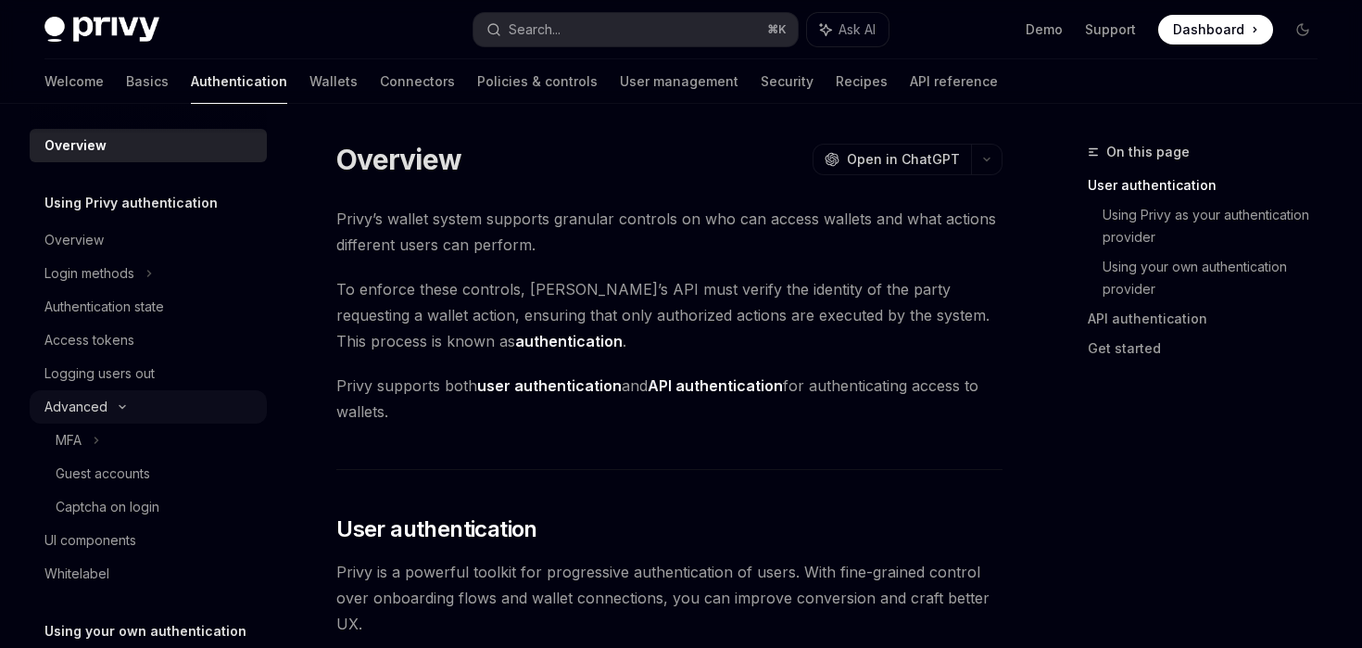
scroll to position [0, 0]
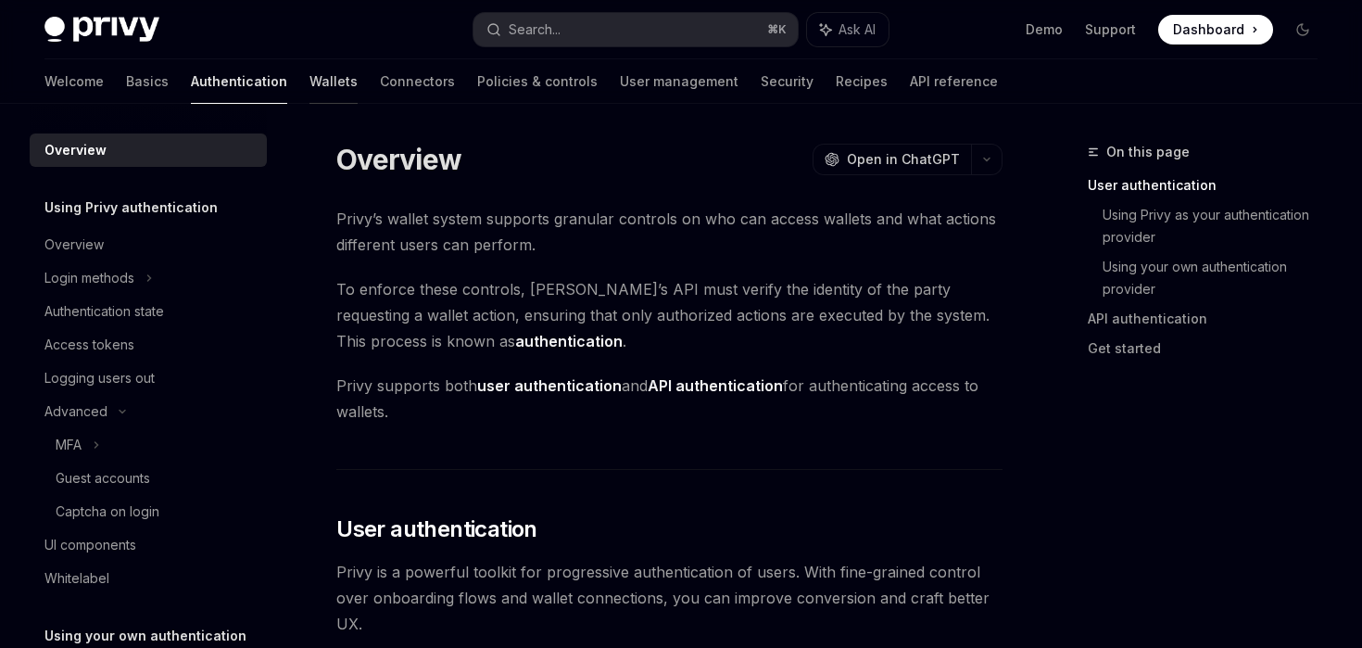
click at [310, 85] on link "Wallets" at bounding box center [334, 81] width 48 height 44
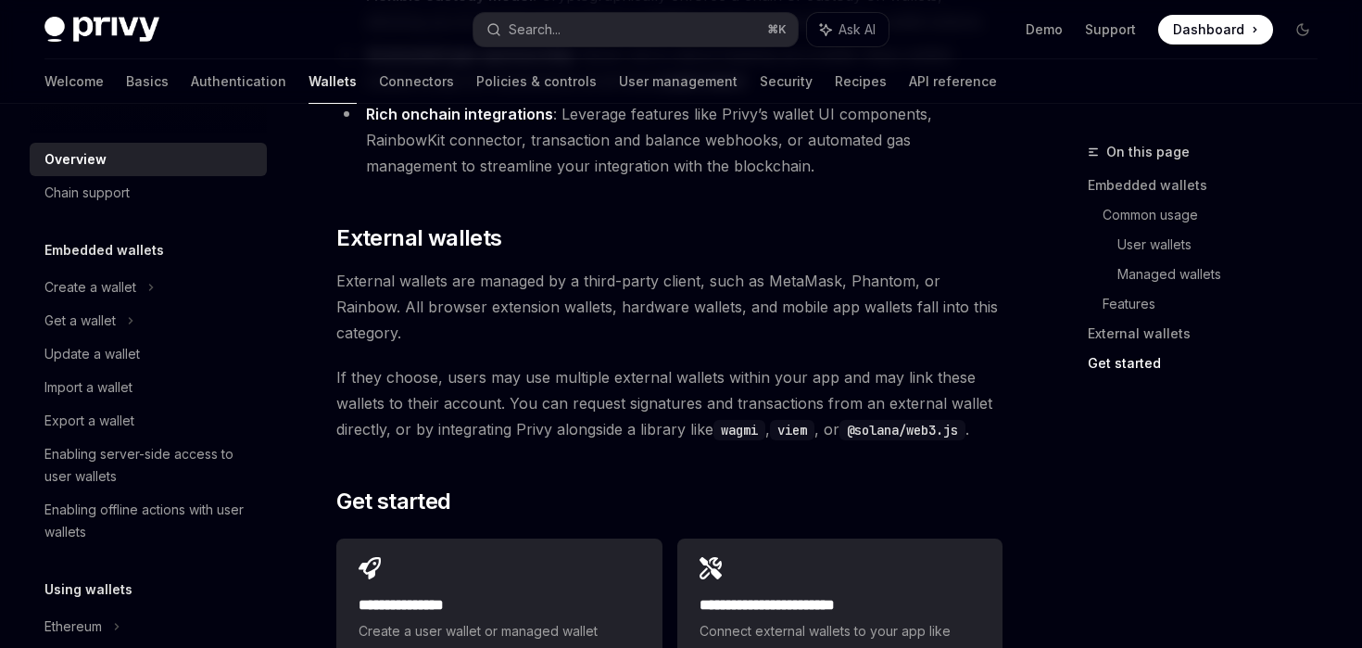
scroll to position [2682, 0]
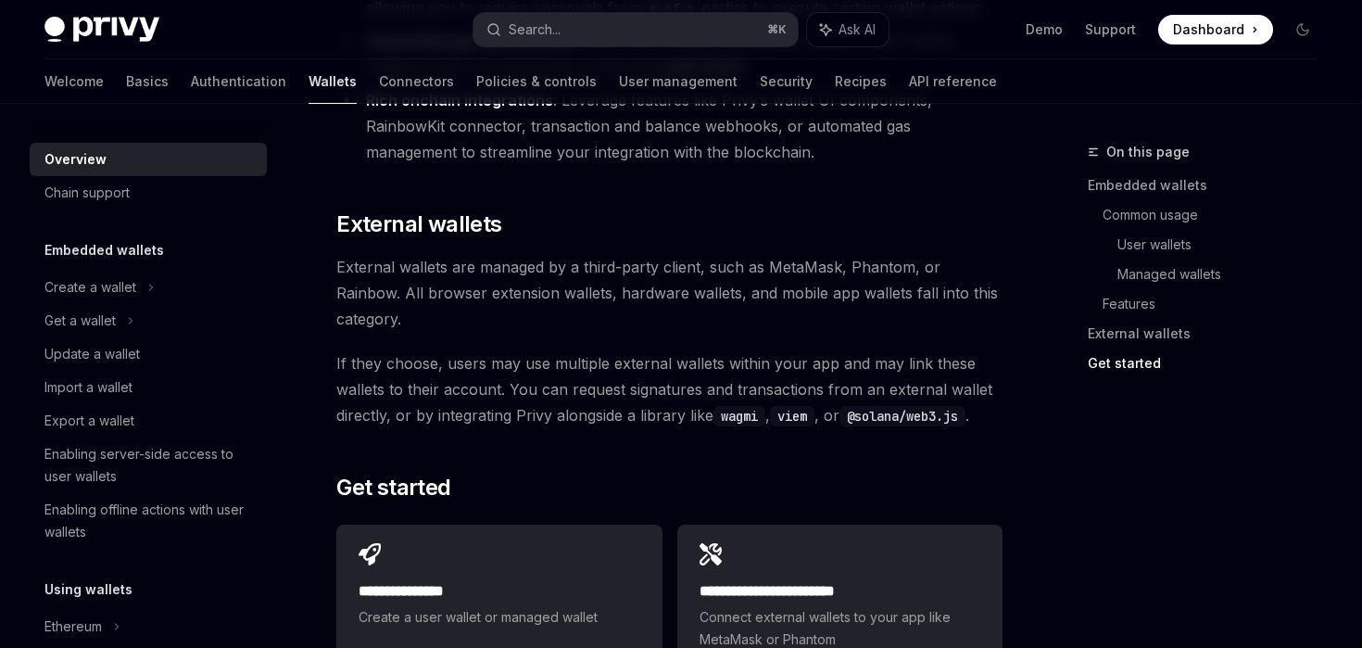
click at [604, 350] on span "If they choose, users may use multiple external wallets within your app and may…" at bounding box center [669, 389] width 666 height 78
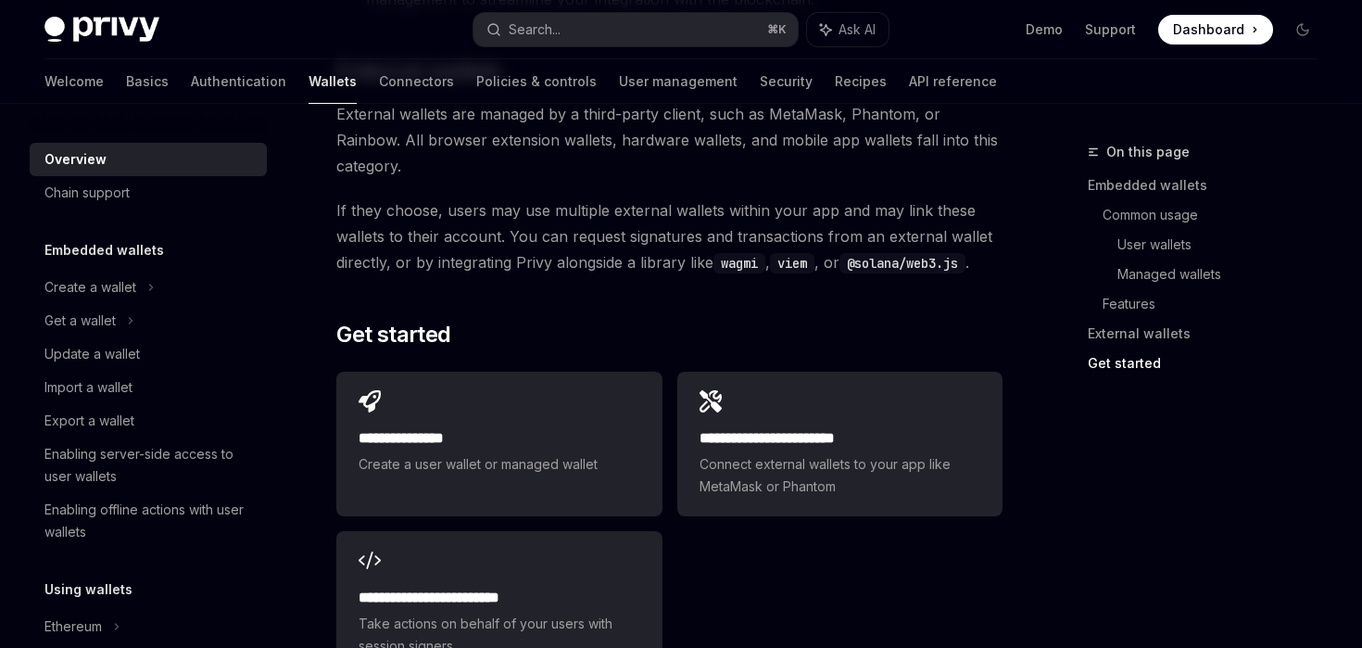
scroll to position [2843, 0]
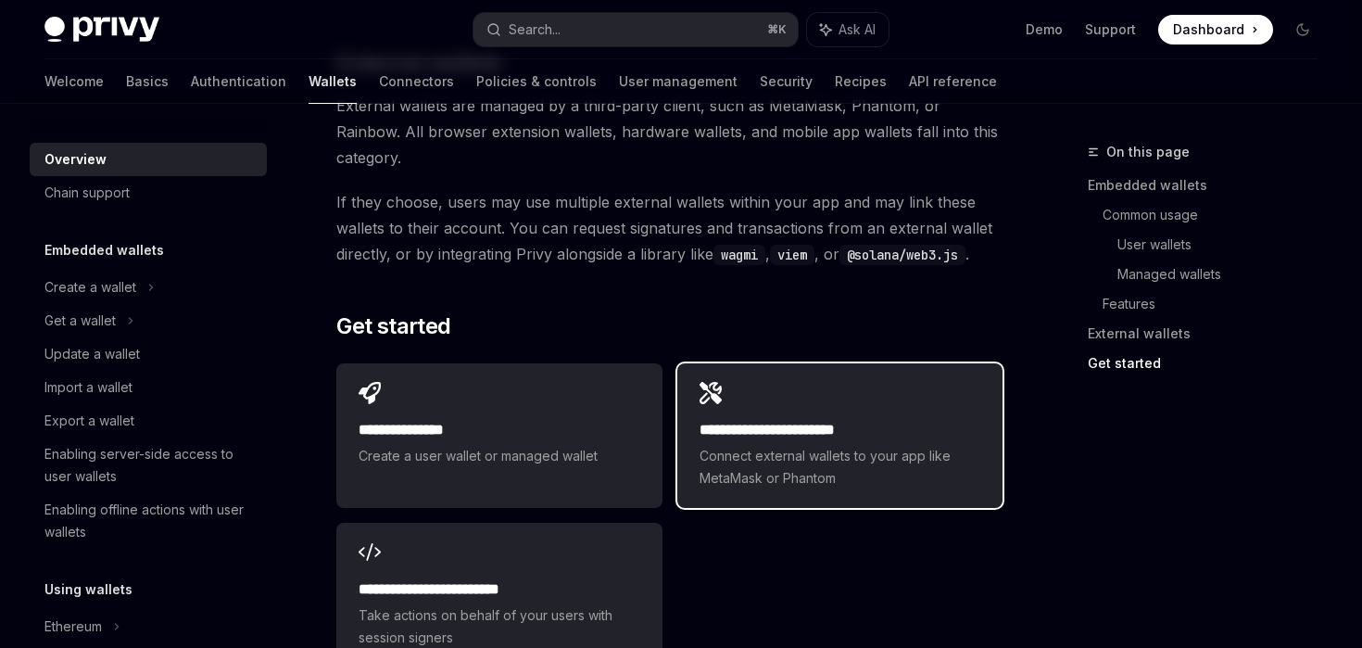
click at [823, 419] on h2 "**********" at bounding box center [840, 430] width 281 height 22
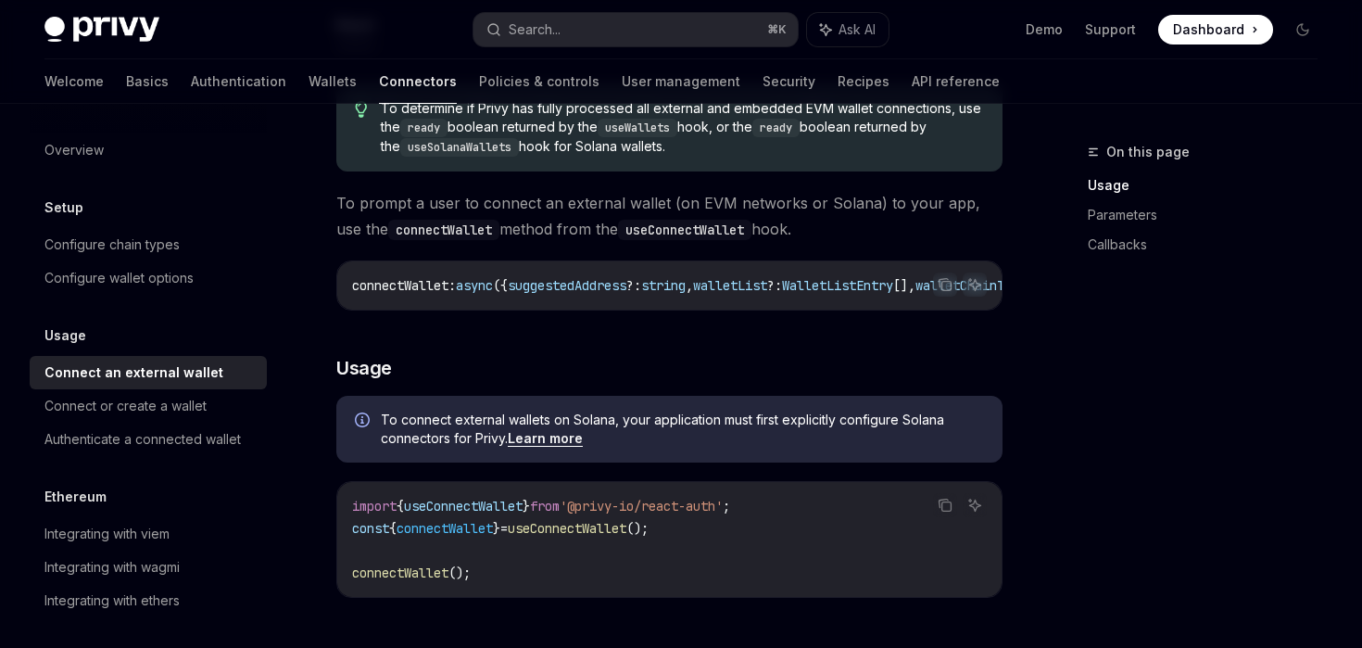
scroll to position [226, 0]
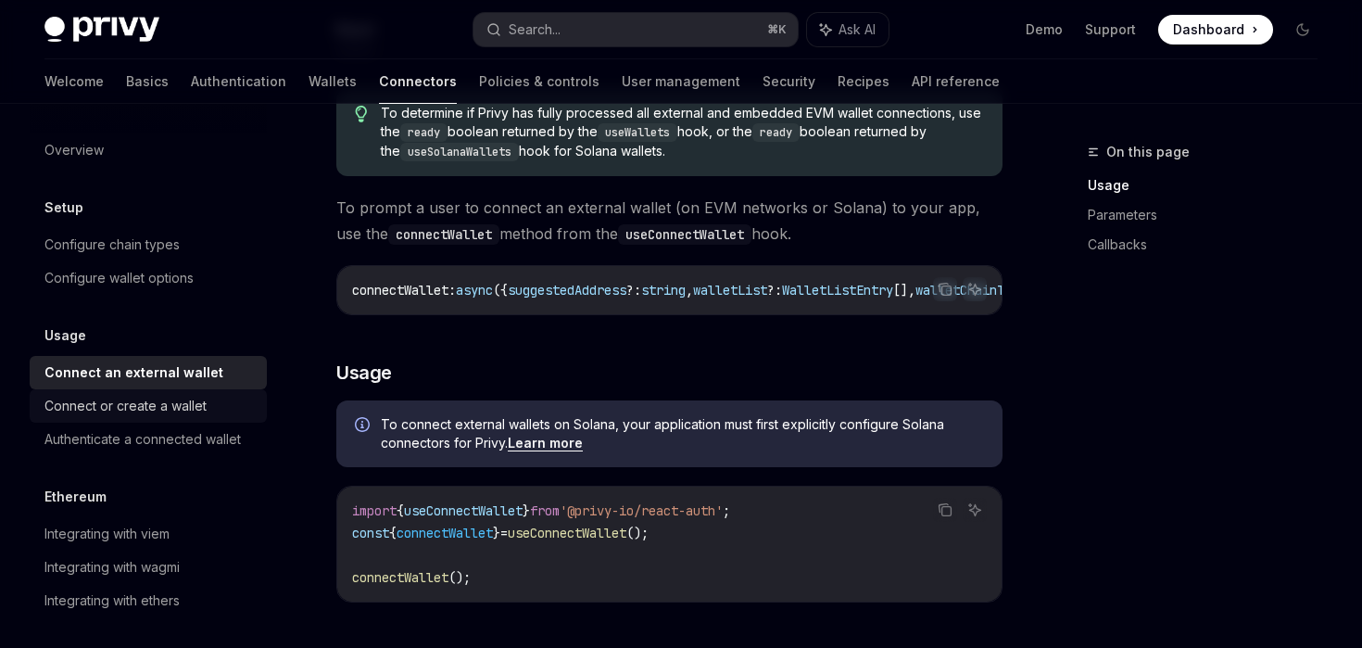
click at [235, 396] on div "Connect or create a wallet" at bounding box center [149, 406] width 211 height 22
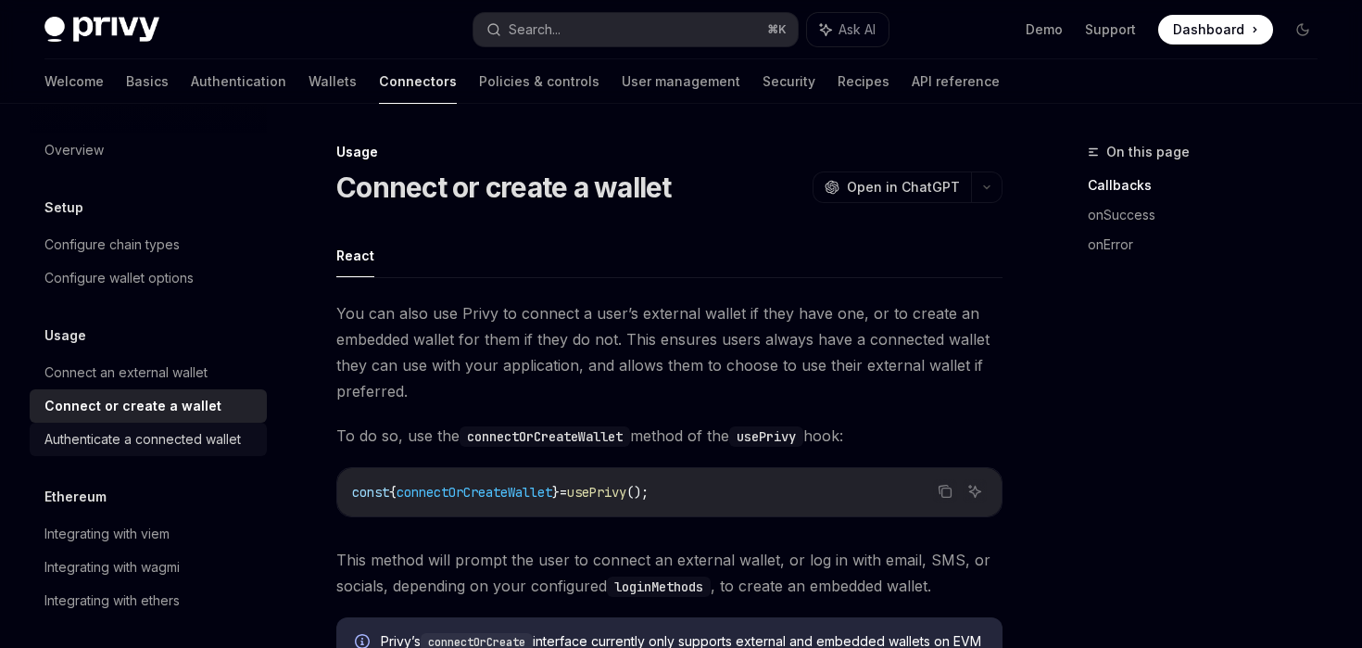
click at [230, 426] on link "Authenticate a connected wallet" at bounding box center [148, 439] width 237 height 33
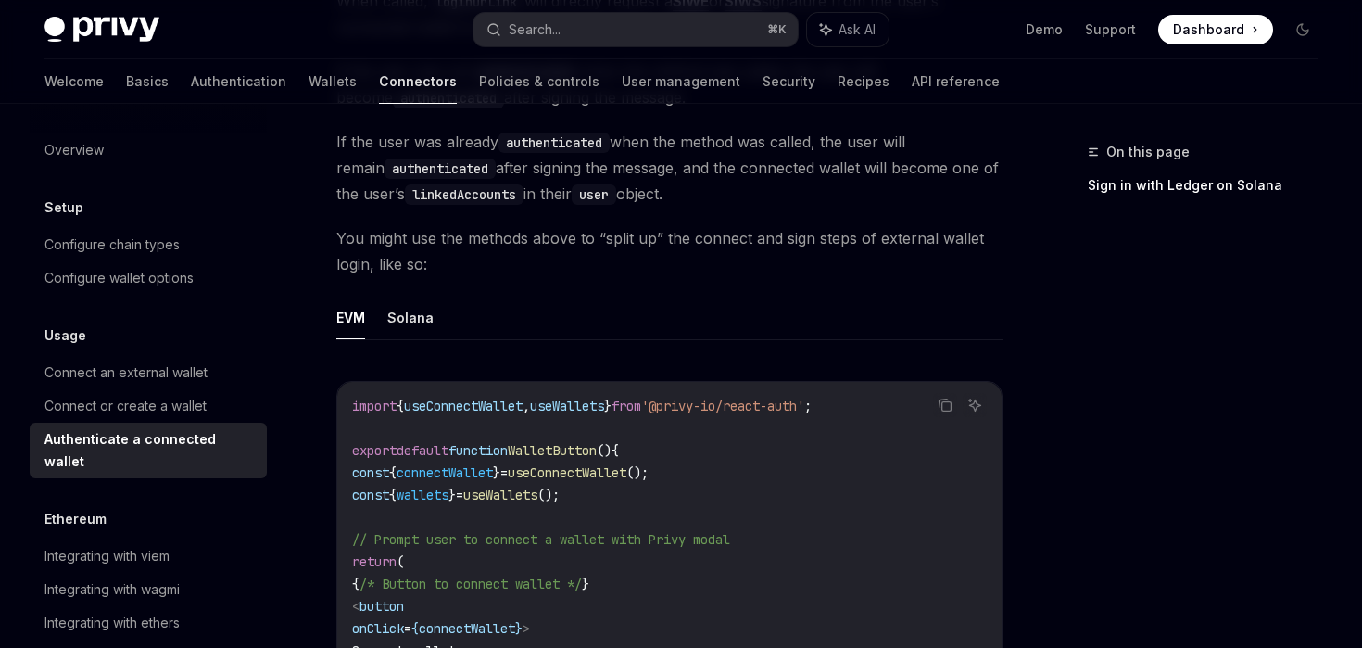
scroll to position [1017, 0]
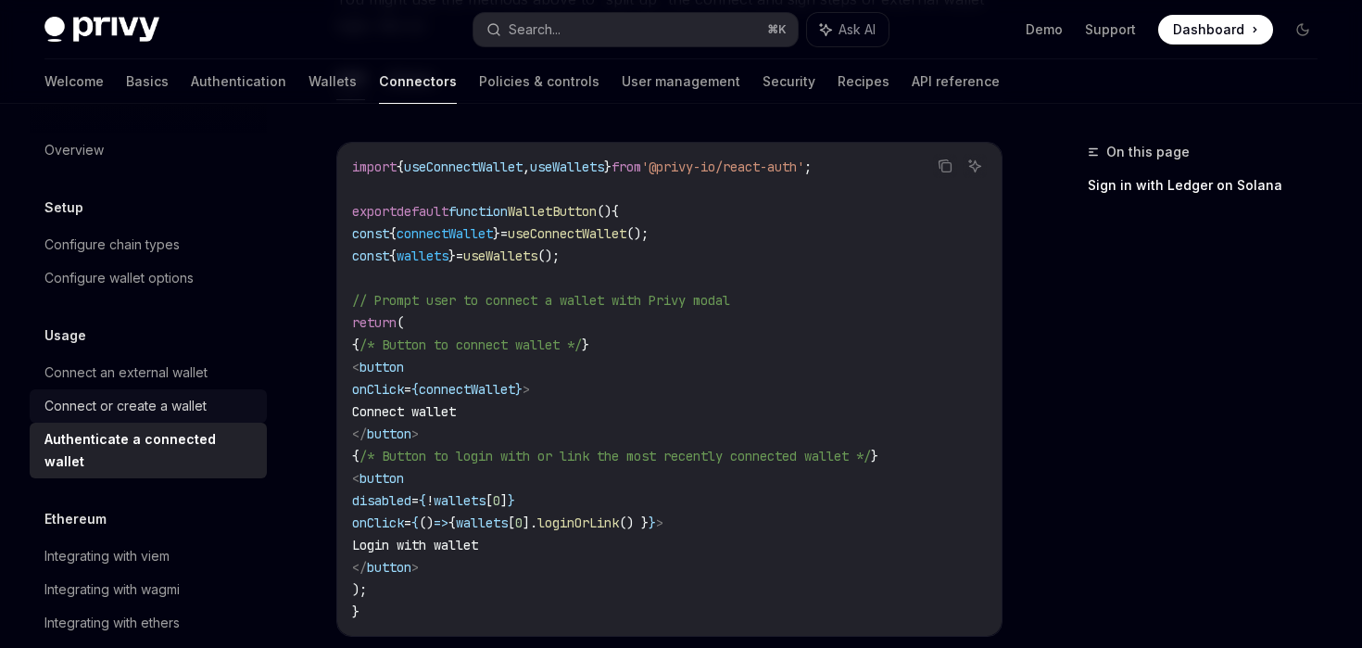
click at [142, 404] on div "Connect or create a wallet" at bounding box center [125, 406] width 162 height 22
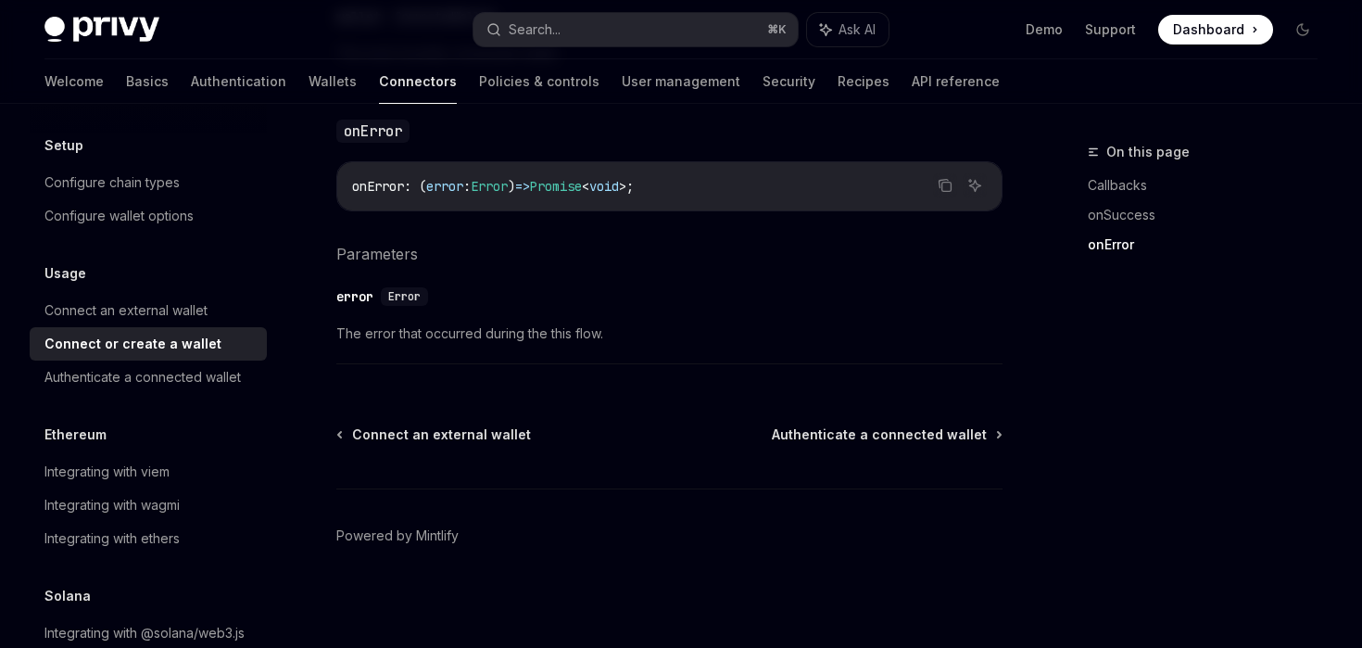
scroll to position [98, 0]
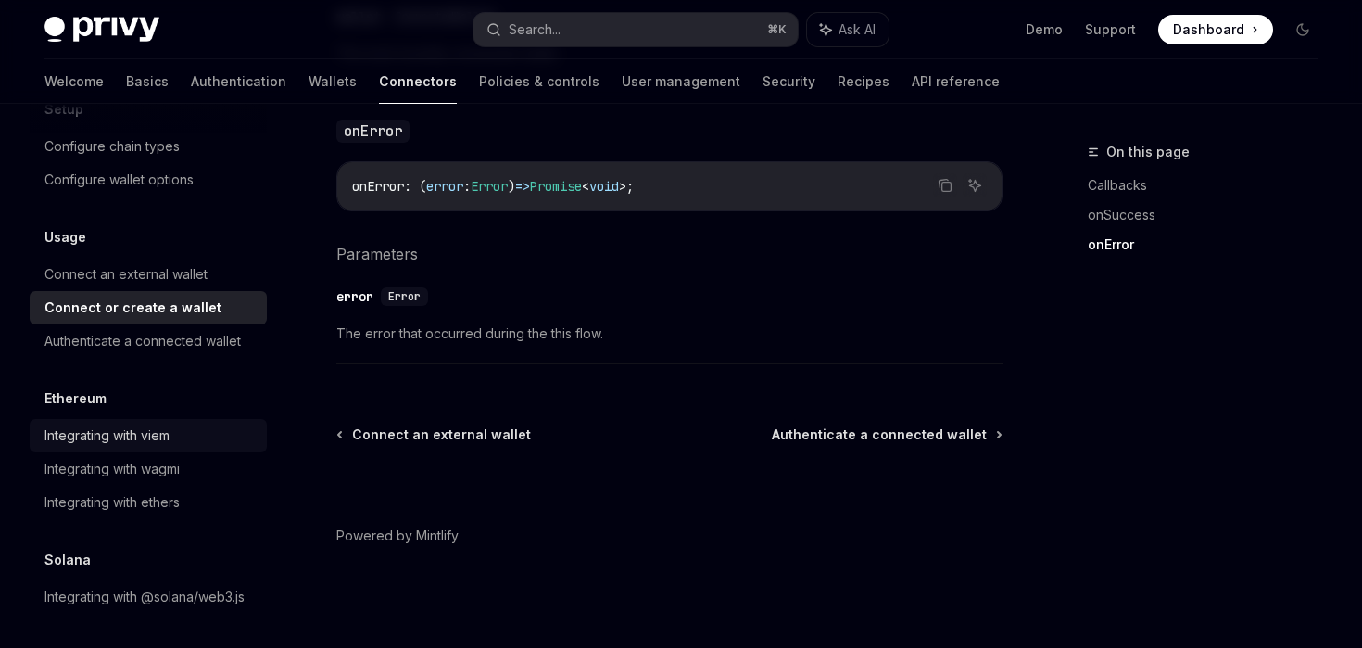
click at [157, 437] on div "Integrating with viem" at bounding box center [106, 435] width 125 height 22
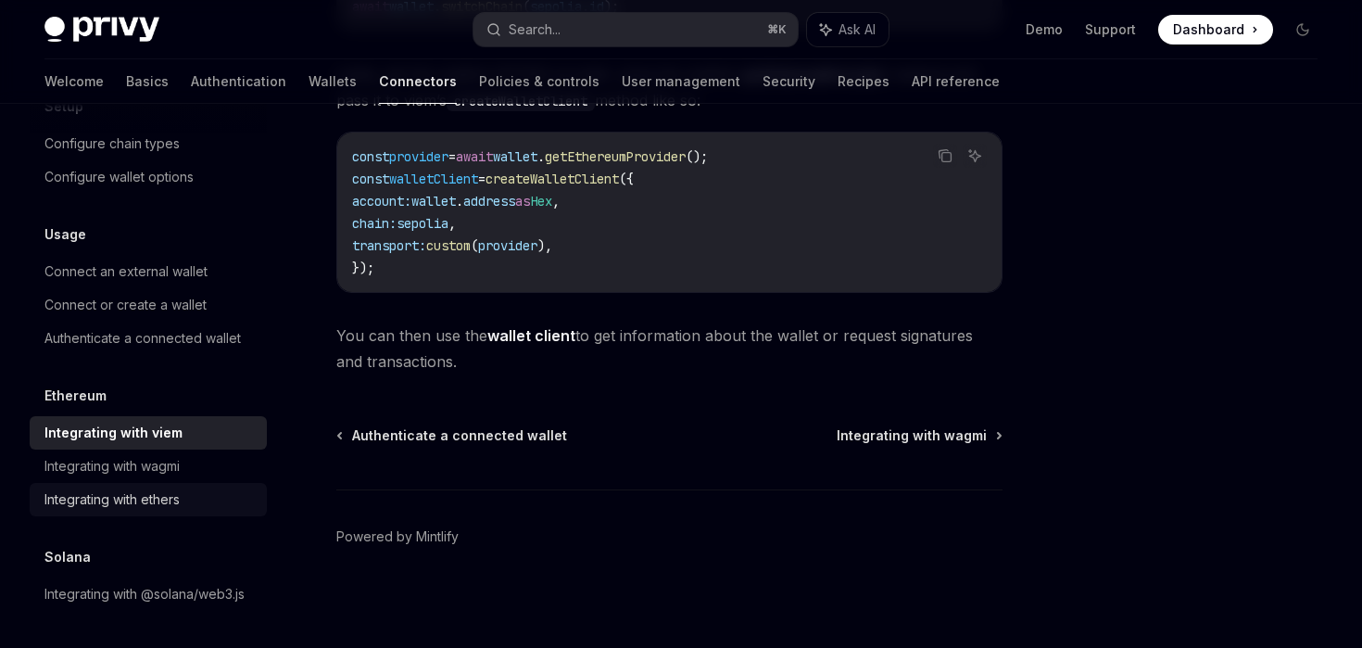
scroll to position [660, 0]
click at [479, 90] on link "Policies & controls" at bounding box center [539, 81] width 120 height 44
type textarea "*"
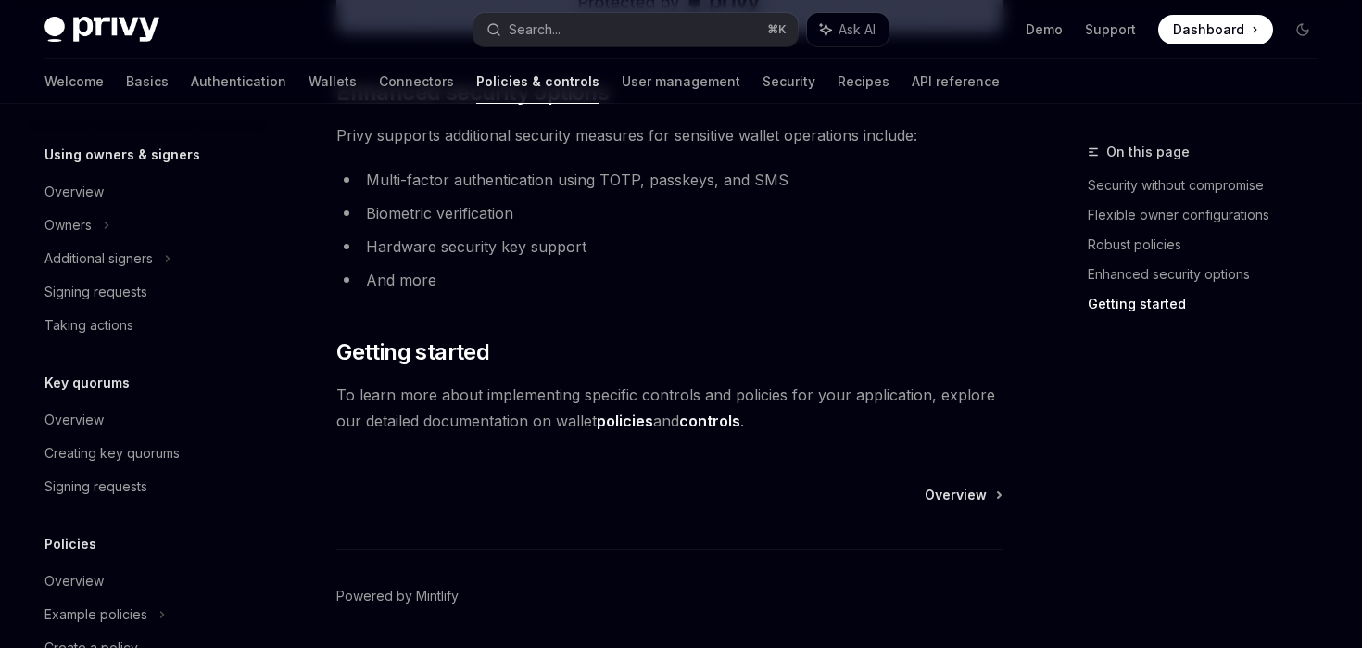
scroll to position [657, 0]
